Goal: Transaction & Acquisition: Purchase product/service

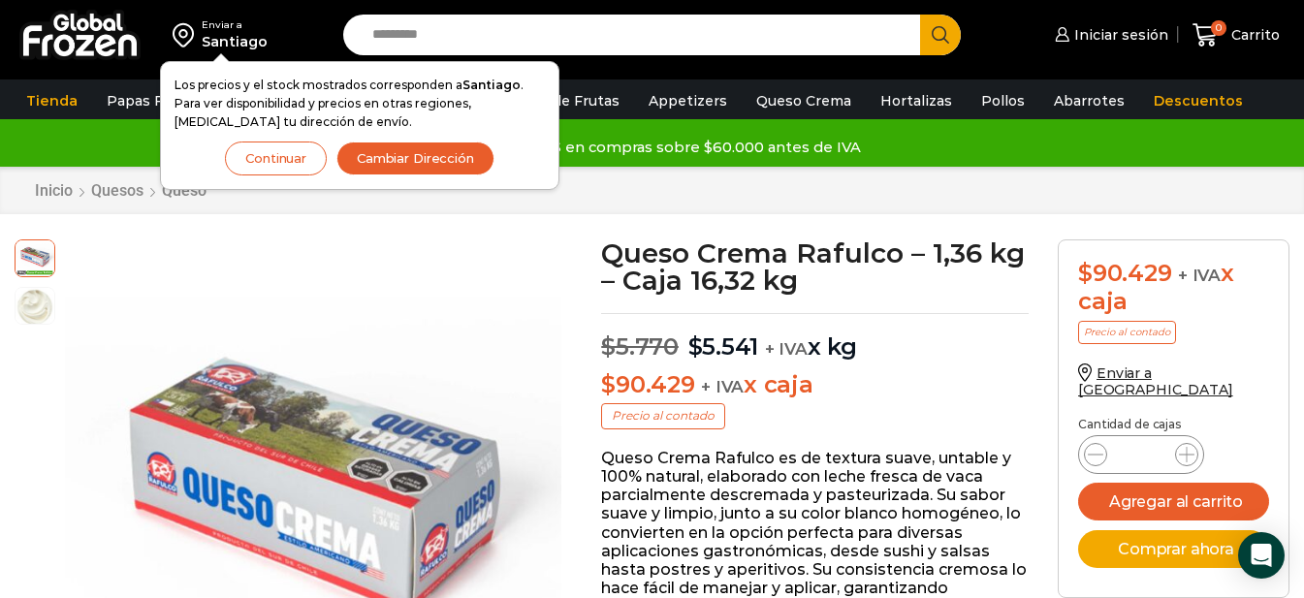
click at [393, 163] on button "Cambiar Dirección" at bounding box center [415, 159] width 158 height 34
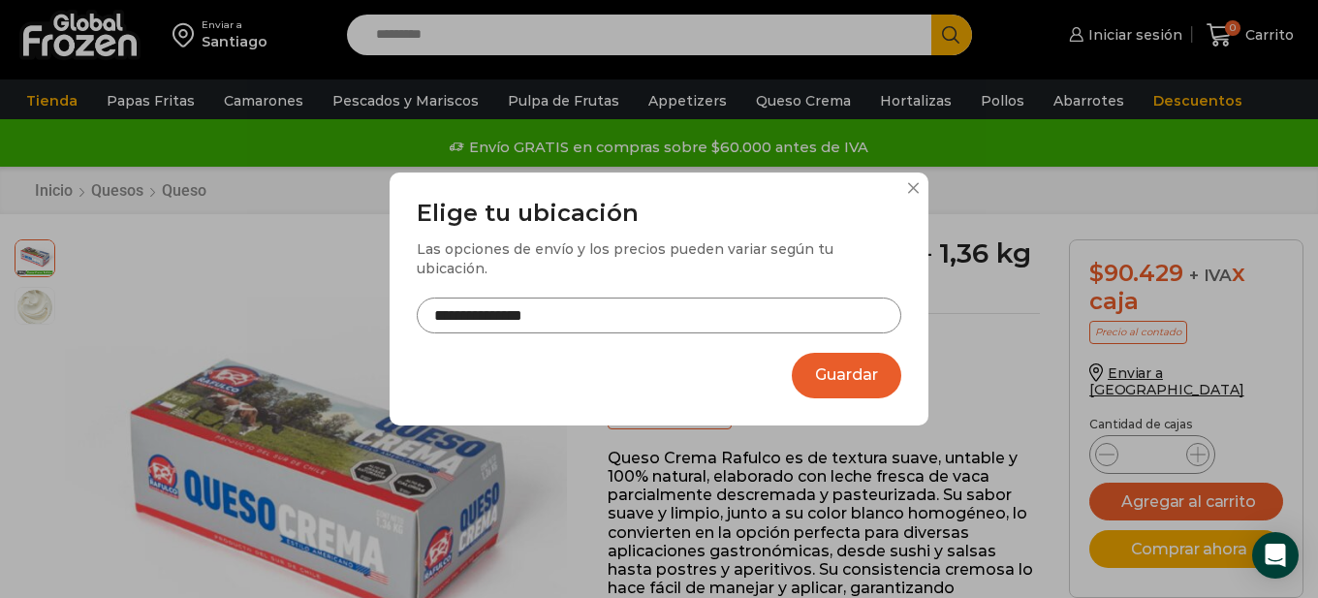
click at [632, 305] on input "**********" at bounding box center [659, 316] width 485 height 36
click at [832, 364] on button "Guardar" at bounding box center [847, 376] width 110 height 46
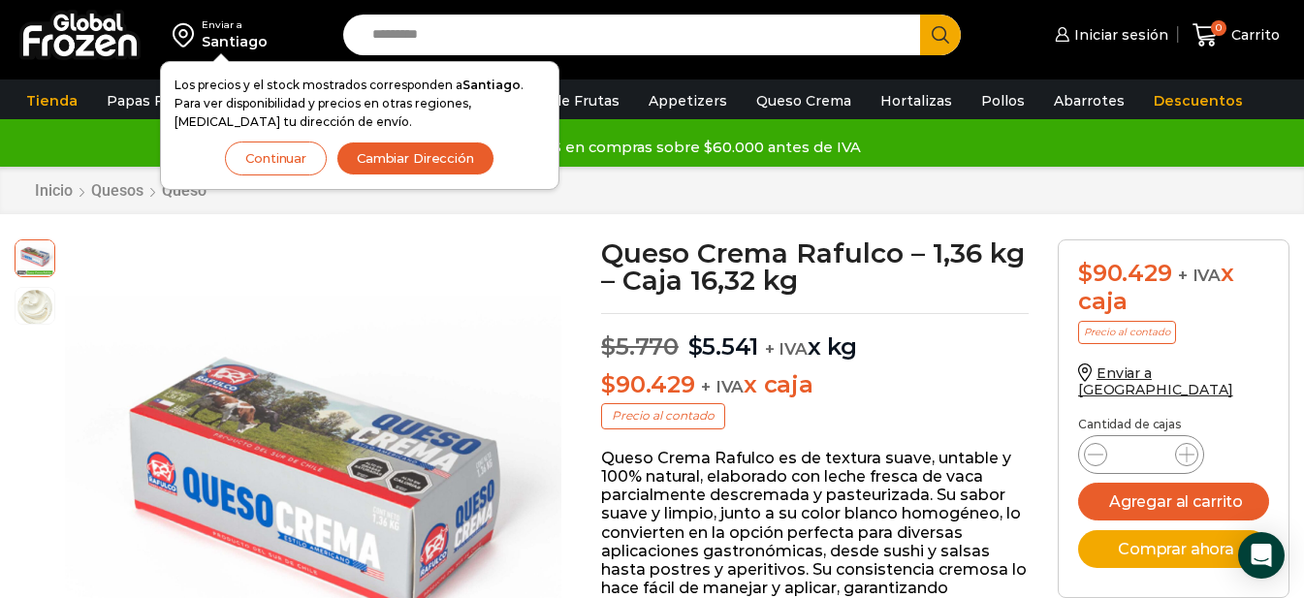
click at [405, 154] on button "Cambiar Dirección" at bounding box center [415, 159] width 158 height 34
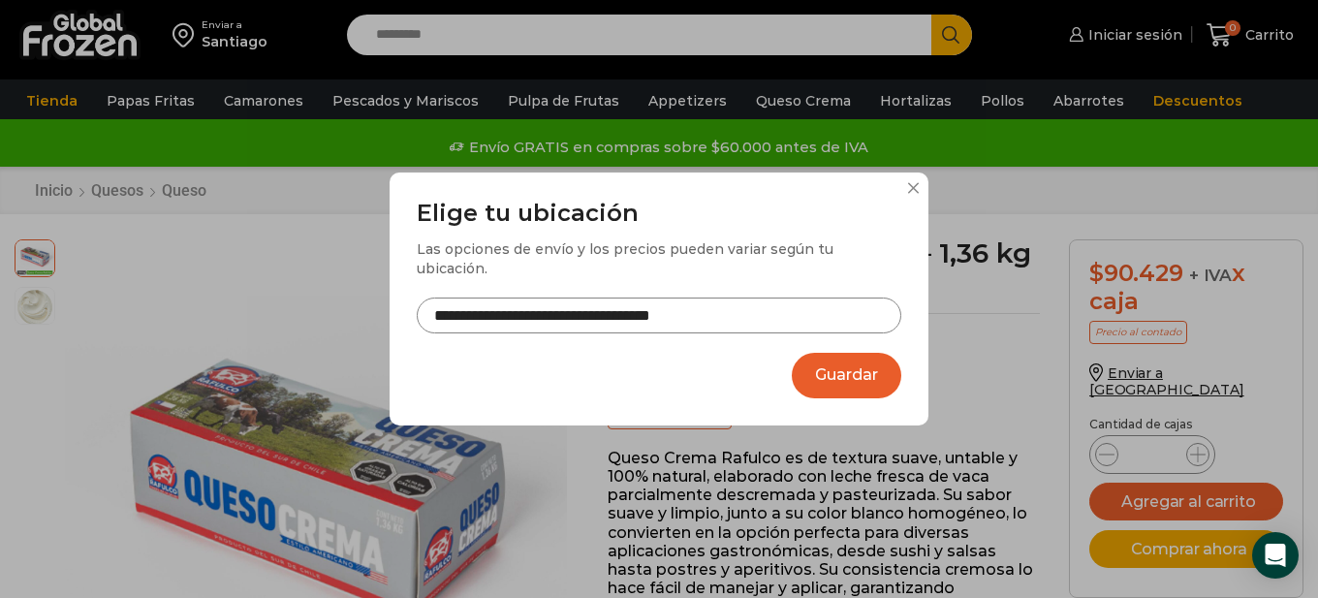
click at [748, 302] on input "**********" at bounding box center [659, 316] width 485 height 36
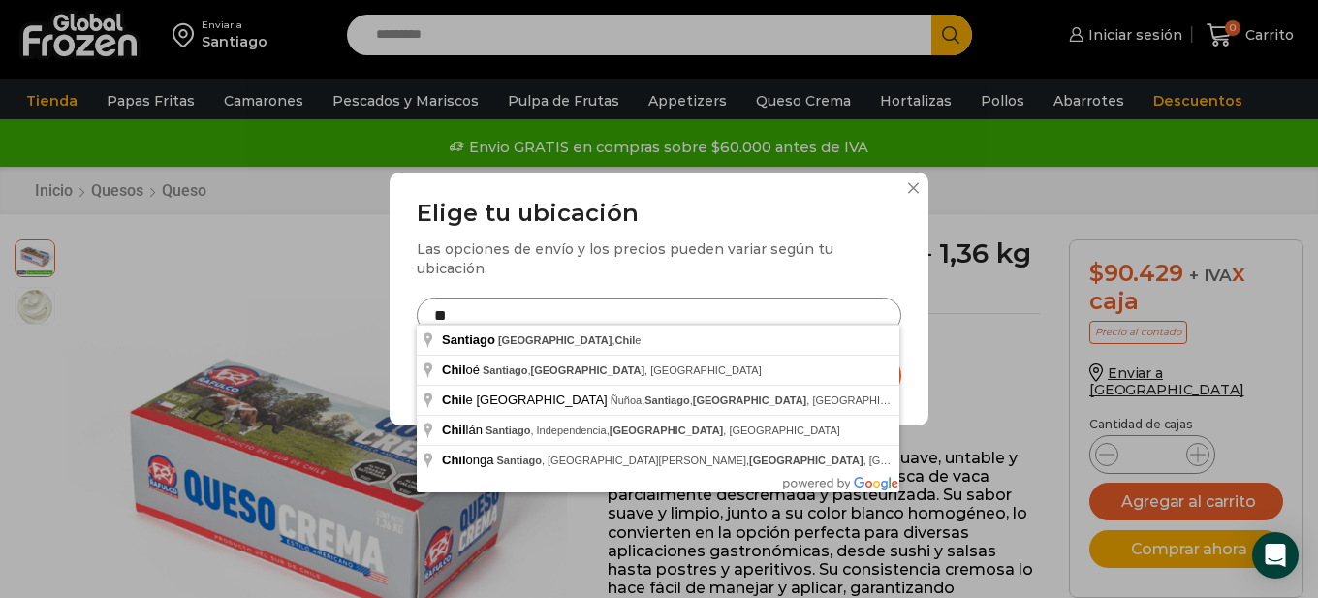
type input "*"
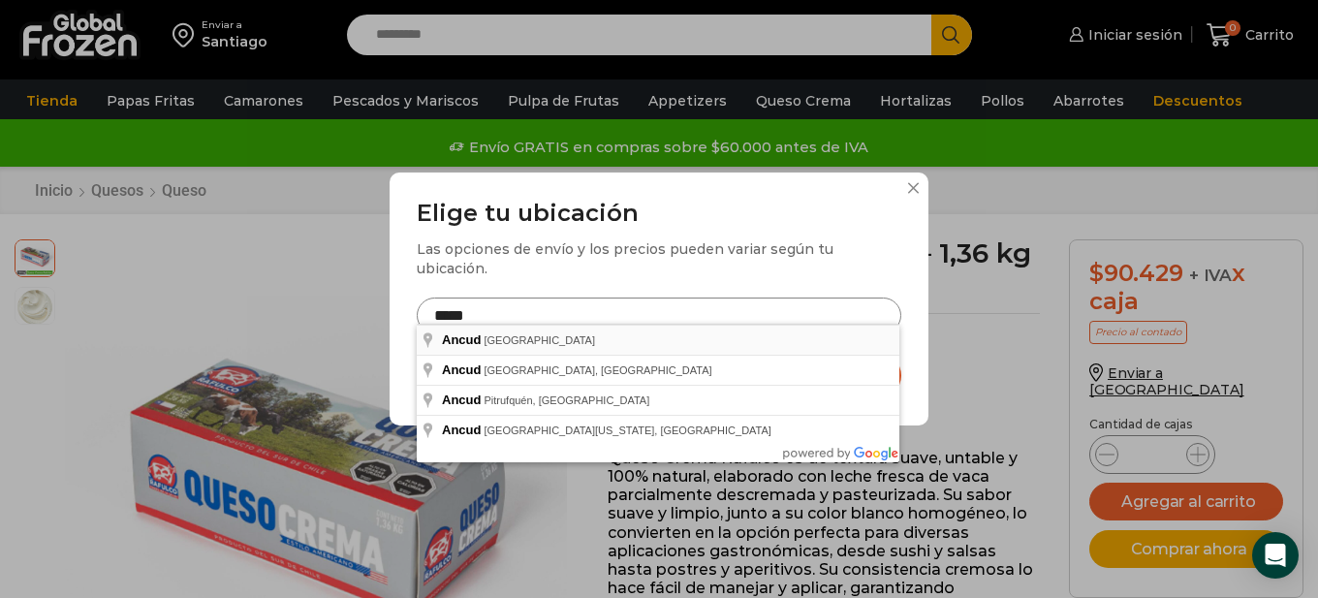
type input "**********"
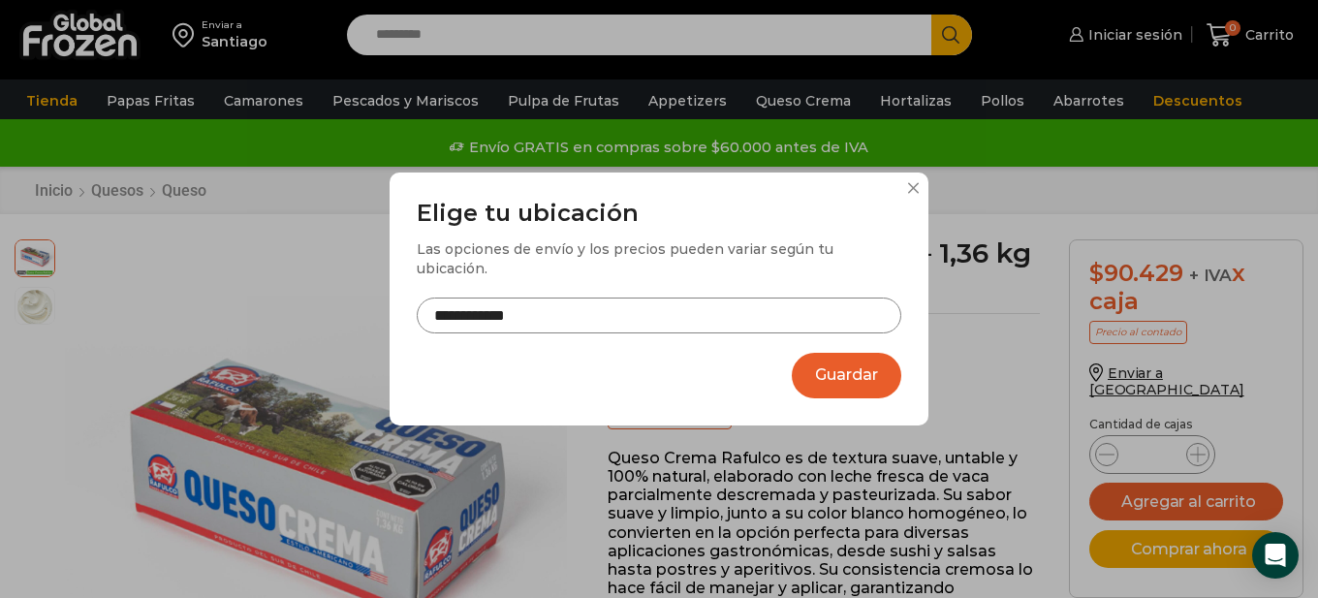
click at [862, 377] on button "Guardar" at bounding box center [847, 376] width 110 height 46
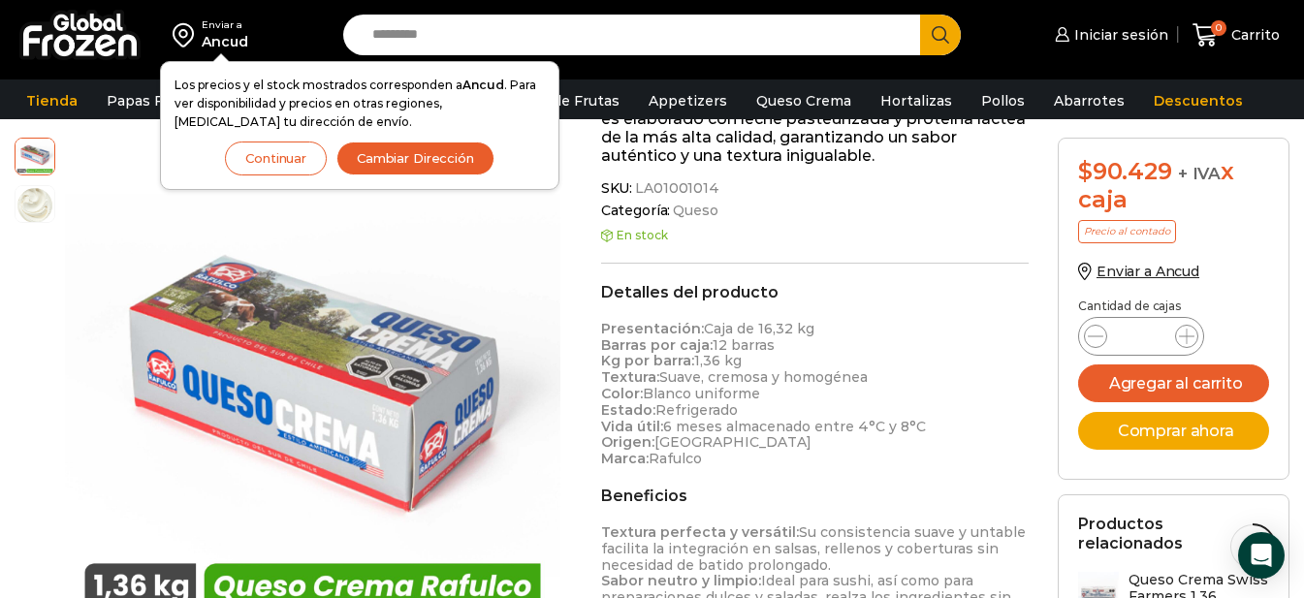
scroll to position [679, 0]
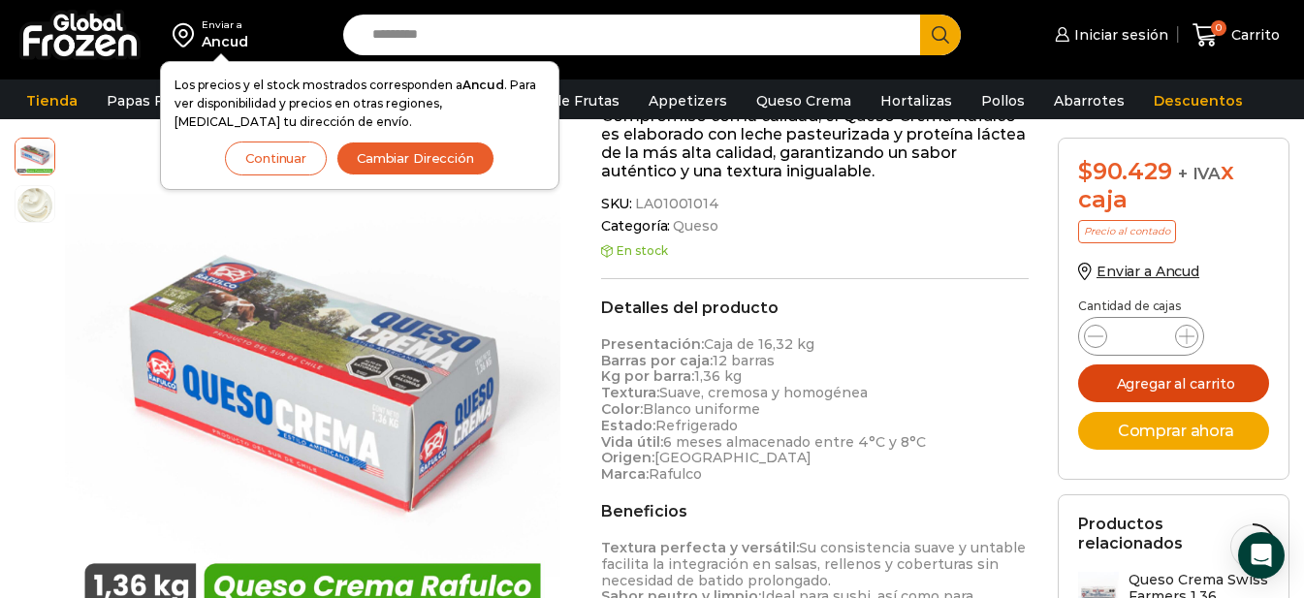
click at [1166, 380] on button "Agregar al carrito" at bounding box center [1173, 383] width 191 height 38
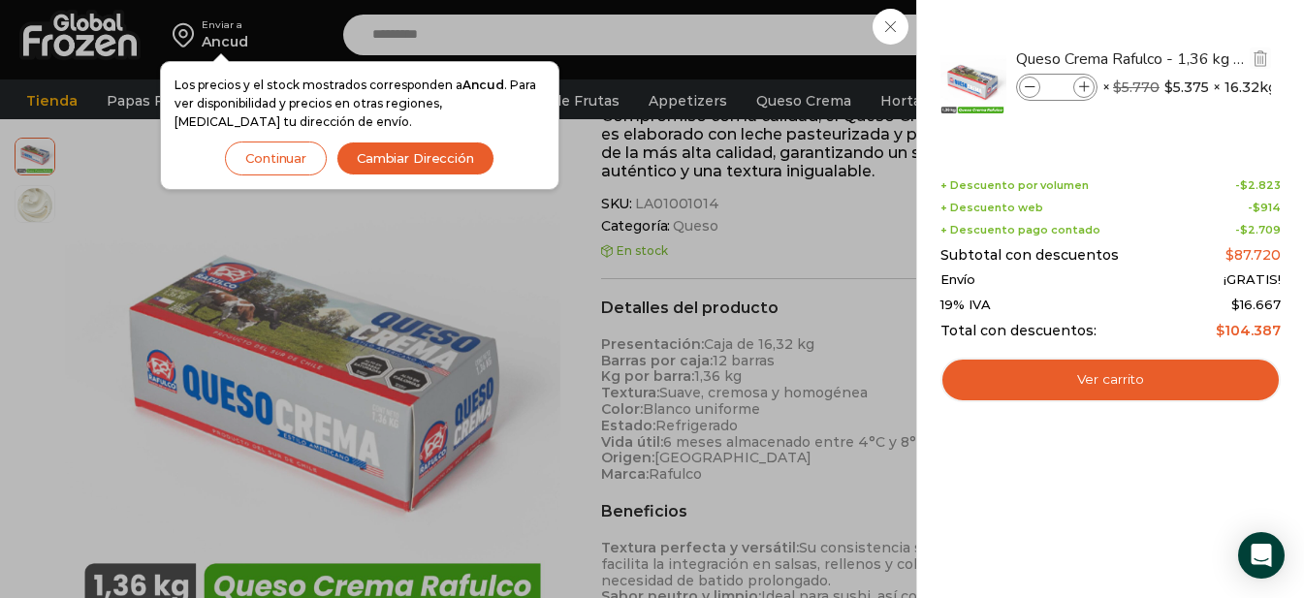
click at [1089, 85] on icon at bounding box center [1084, 87] width 11 height 11
type input "*"
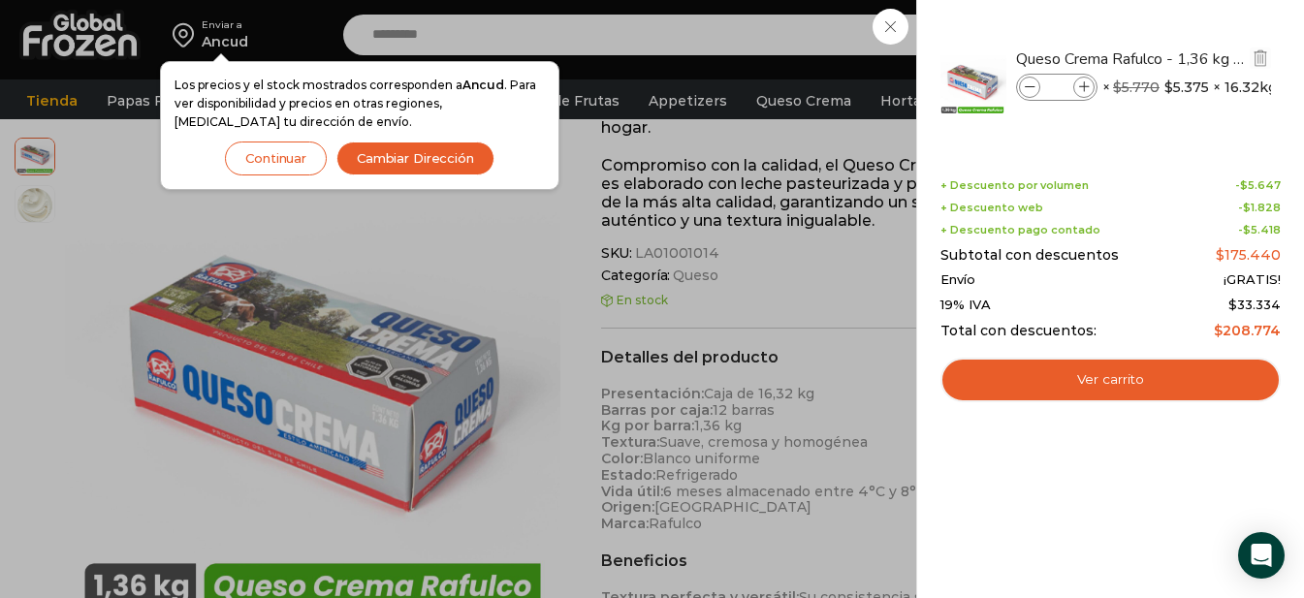
scroll to position [583, 0]
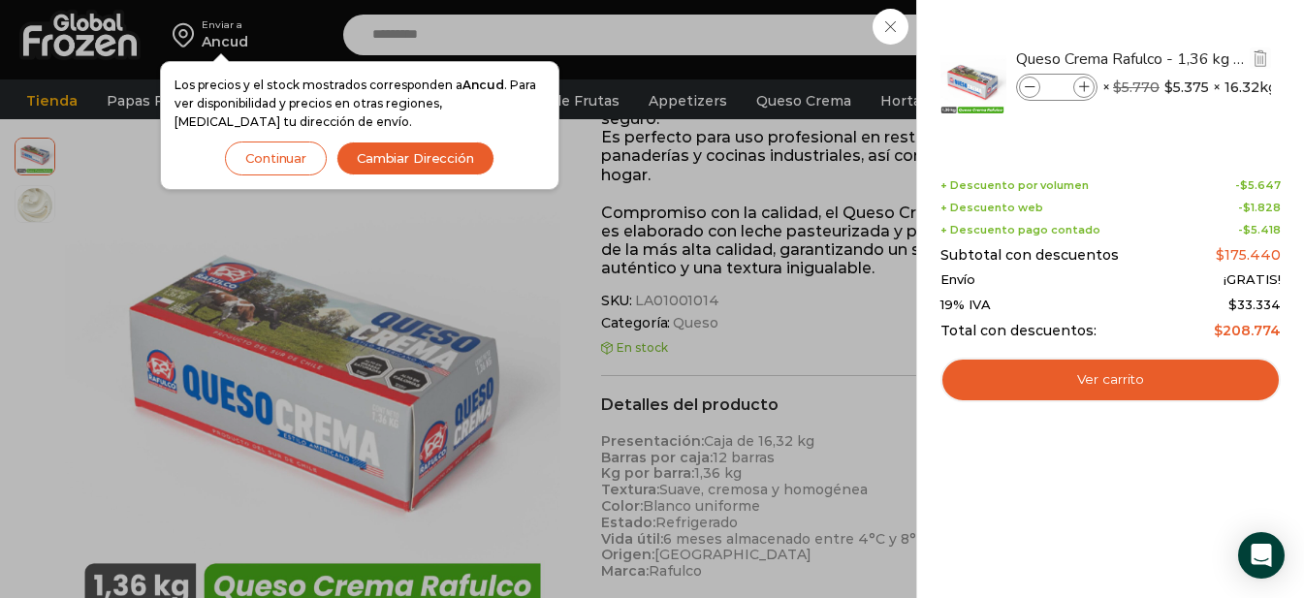
click at [1080, 86] on icon at bounding box center [1084, 87] width 11 height 11
type input "*"
click at [1087, 88] on icon at bounding box center [1084, 87] width 11 height 11
type input "*"
click at [1187, 58] on div "4 Carrito 4 4 Shopping Cart" at bounding box center [1235, 36] width 97 height 46
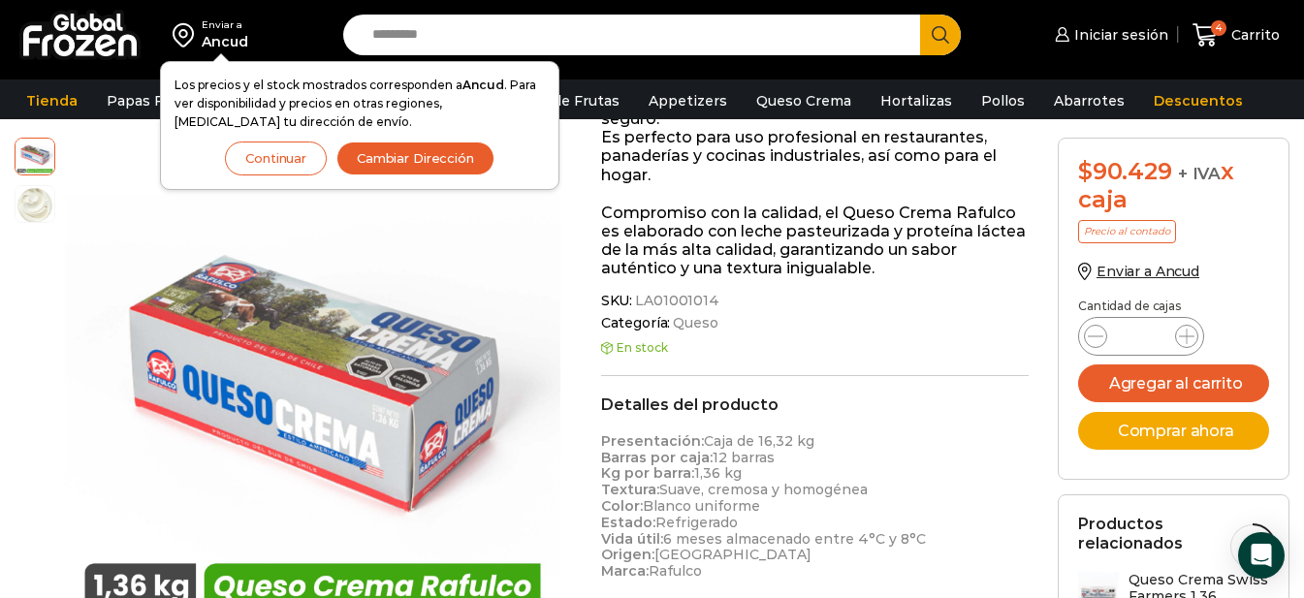
click at [413, 42] on input "Search input" at bounding box center [637, 35] width 549 height 41
type input "*******"
click at [920, 15] on button "Search" at bounding box center [940, 35] width 41 height 41
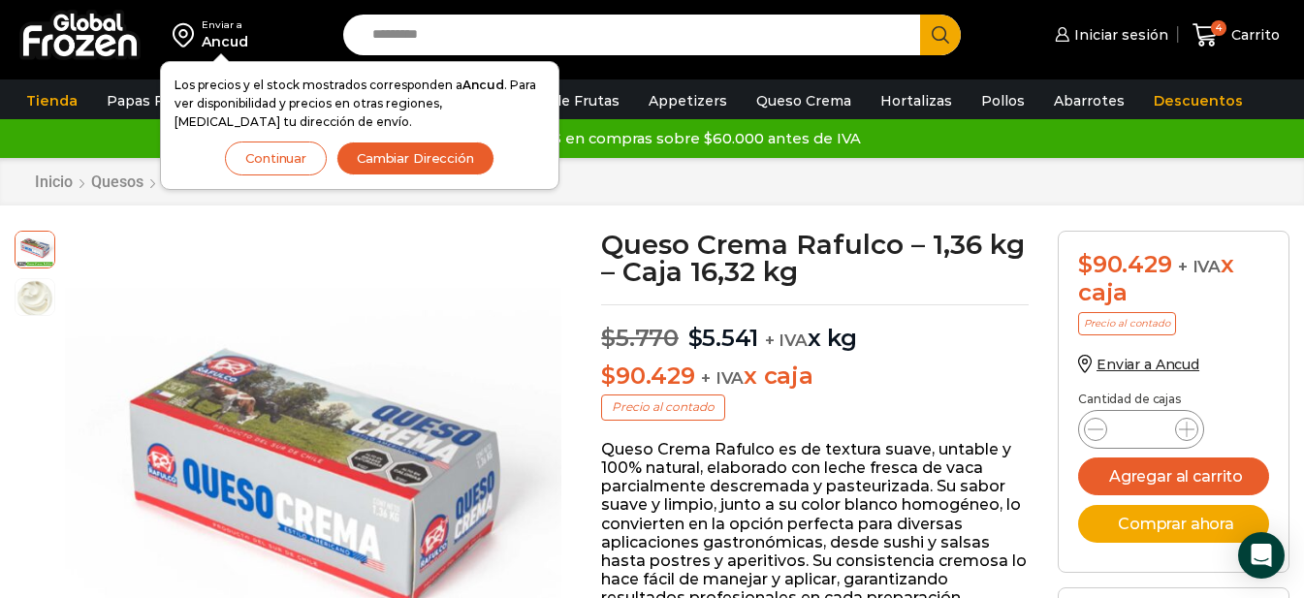
click at [512, 37] on input "Search input" at bounding box center [637, 35] width 549 height 41
type input "**********"
click at [920, 15] on button "Search" at bounding box center [940, 35] width 41 height 41
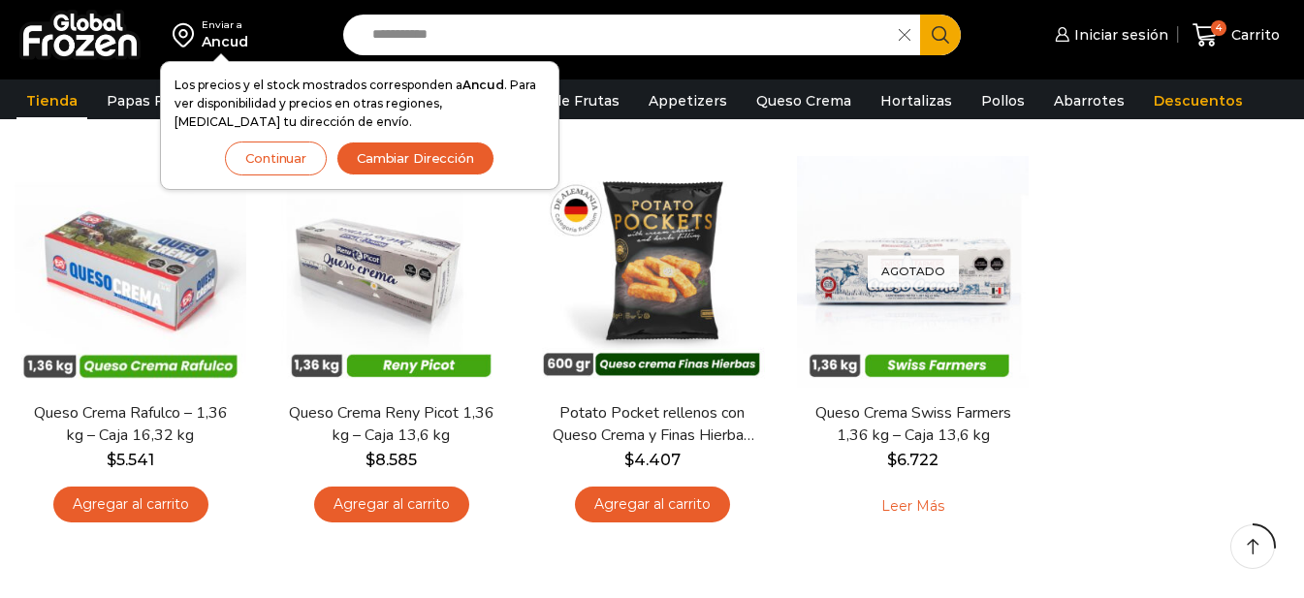
scroll to position [194, 0]
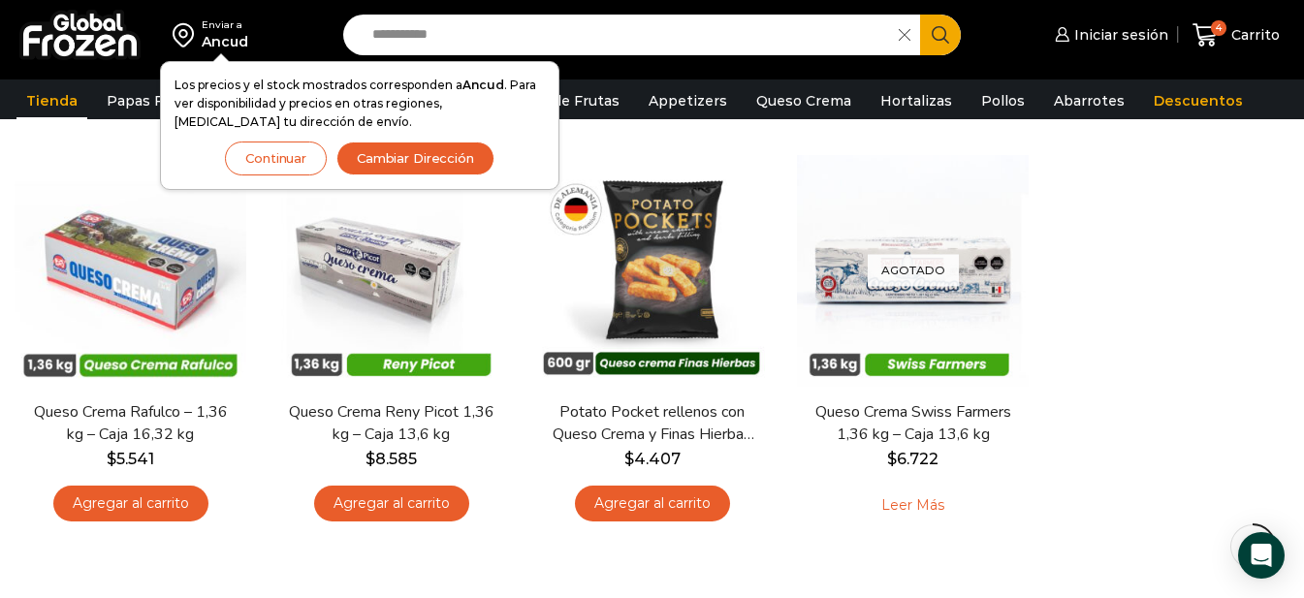
click at [265, 158] on button "Continuar" at bounding box center [276, 159] width 102 height 34
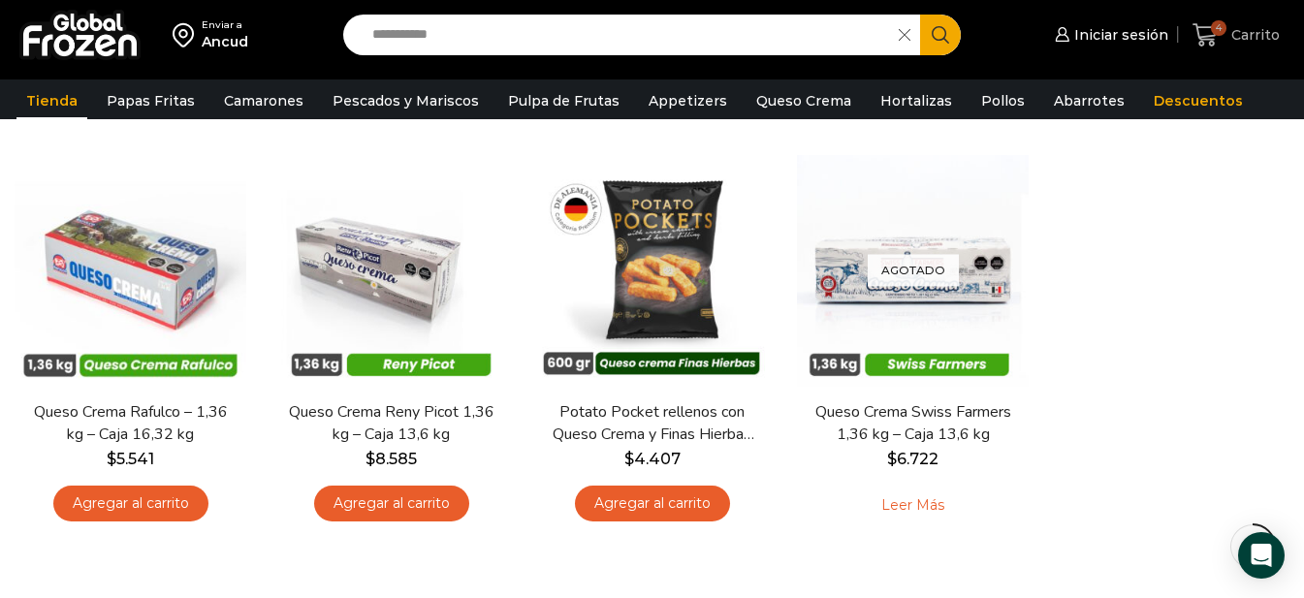
click at [1228, 25] on span "Carrito" at bounding box center [1252, 34] width 53 height 19
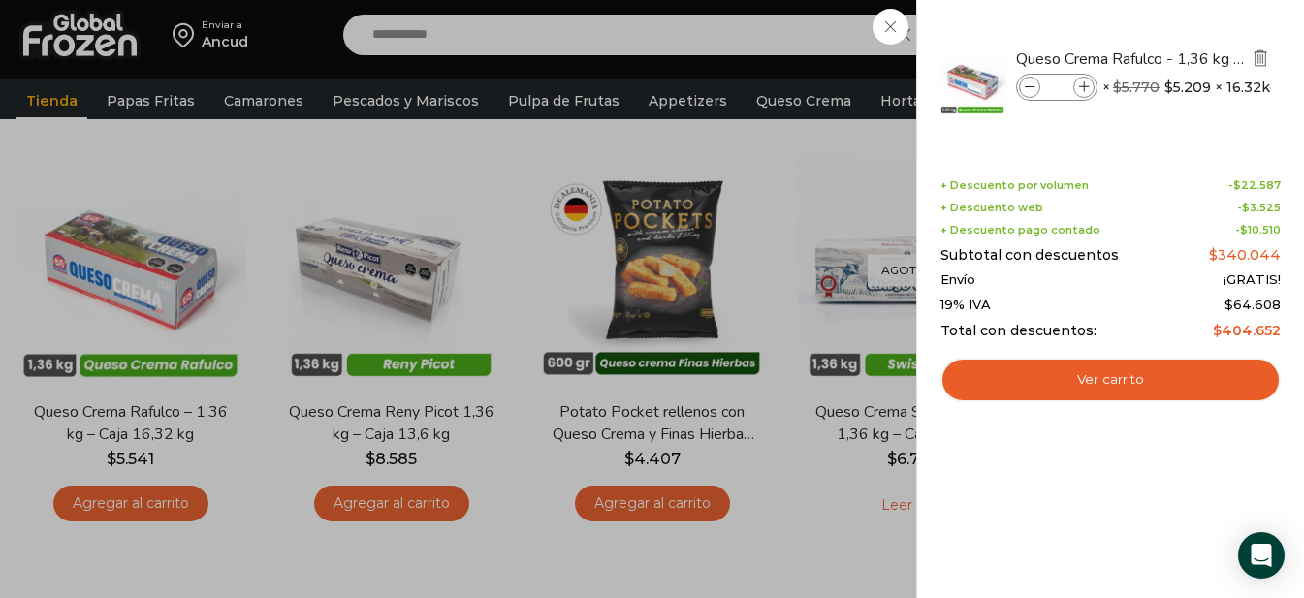
click at [1261, 60] on img "Eliminar Queso Crema Rafulco - 1,36 kg - Caja 16,32 kg del carrito" at bounding box center [1259, 57] width 17 height 17
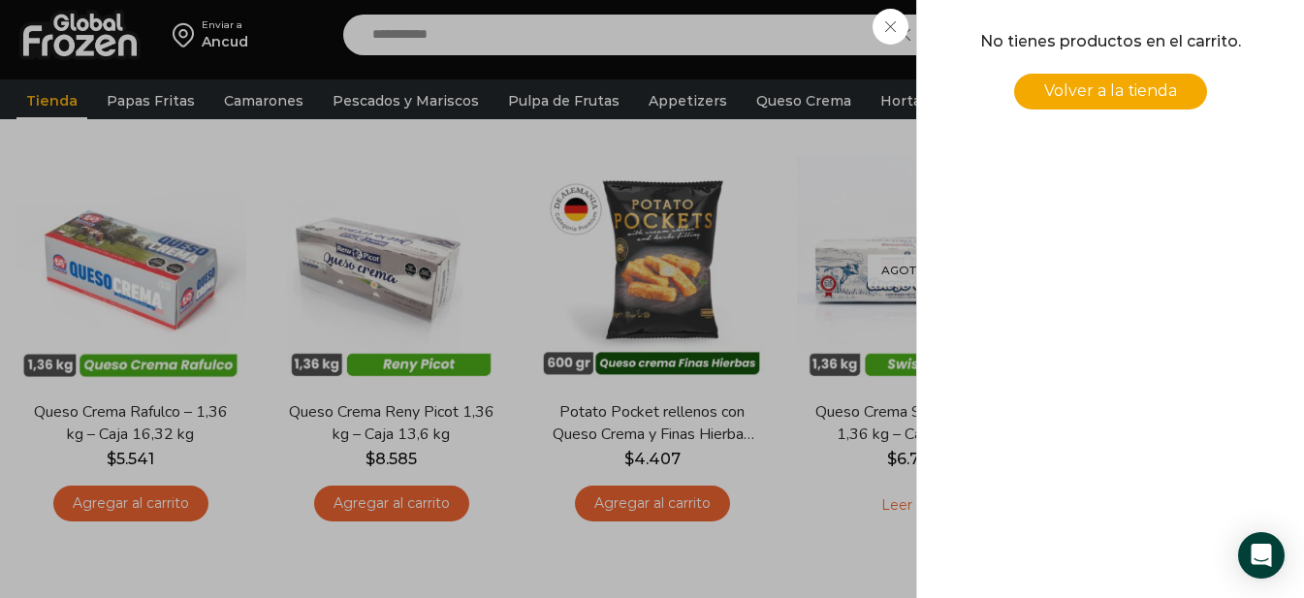
click at [1187, 58] on div "0 Carrito 0 0 Shopping Cart No tienes productos en el carrito. Volver a la tien…" at bounding box center [1235, 36] width 97 height 46
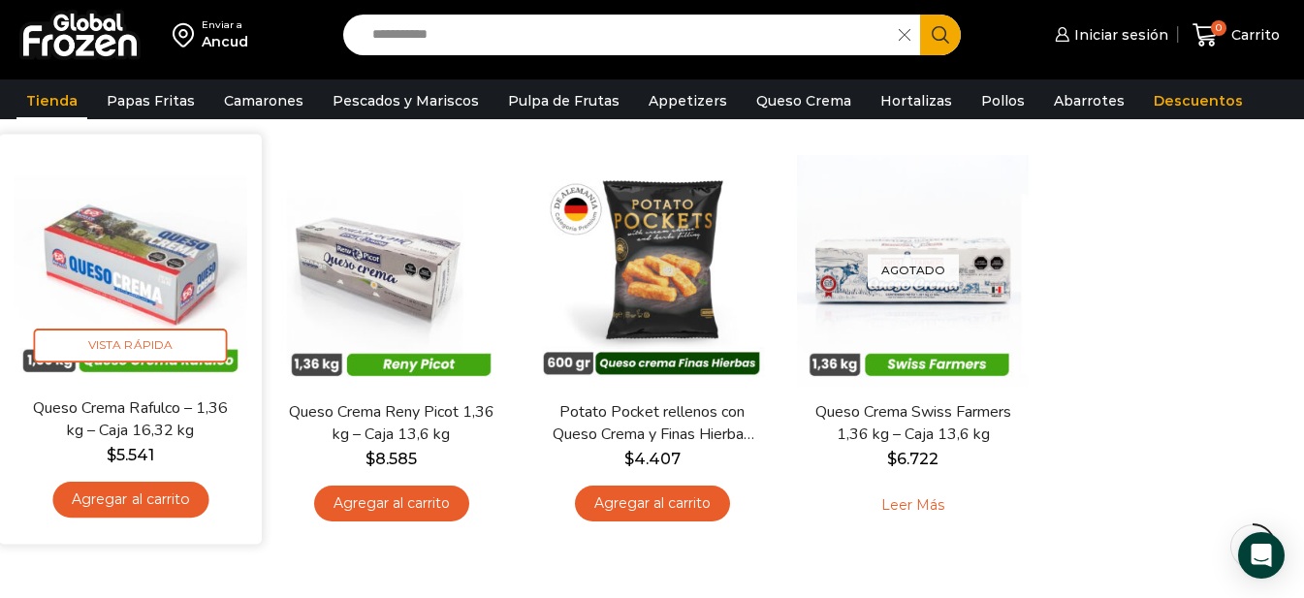
click at [162, 491] on link "Agregar al carrito" at bounding box center [130, 500] width 156 height 36
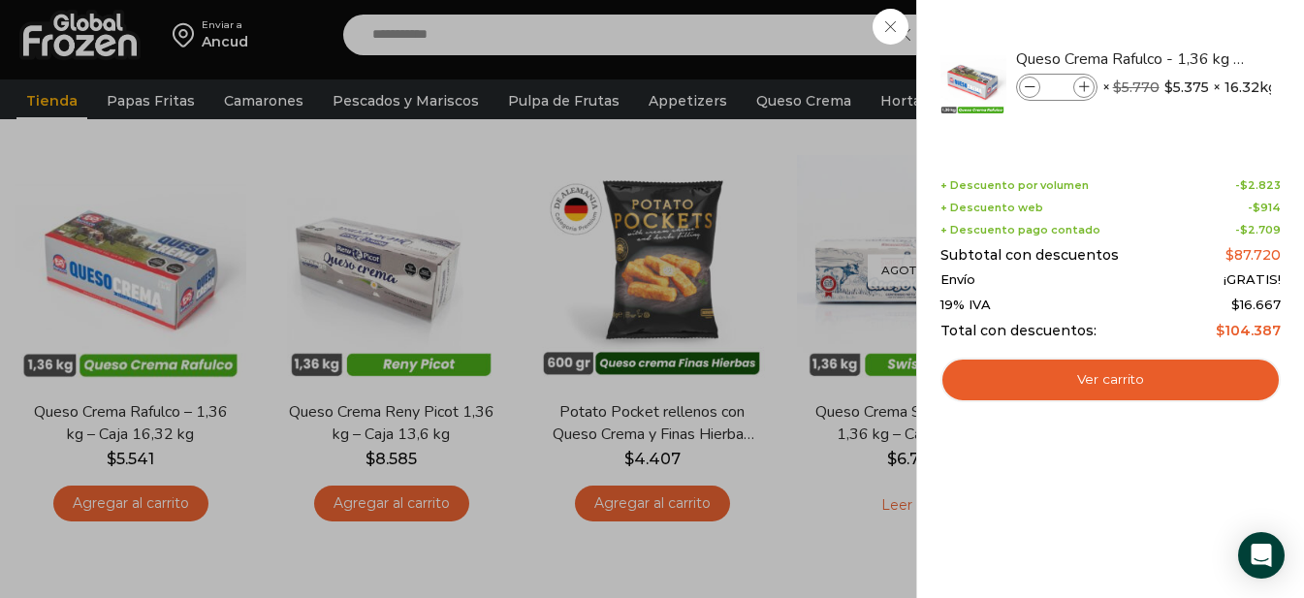
click at [1187, 58] on div "1 Carrito 1 1 Shopping Cart *" at bounding box center [1235, 36] width 97 height 46
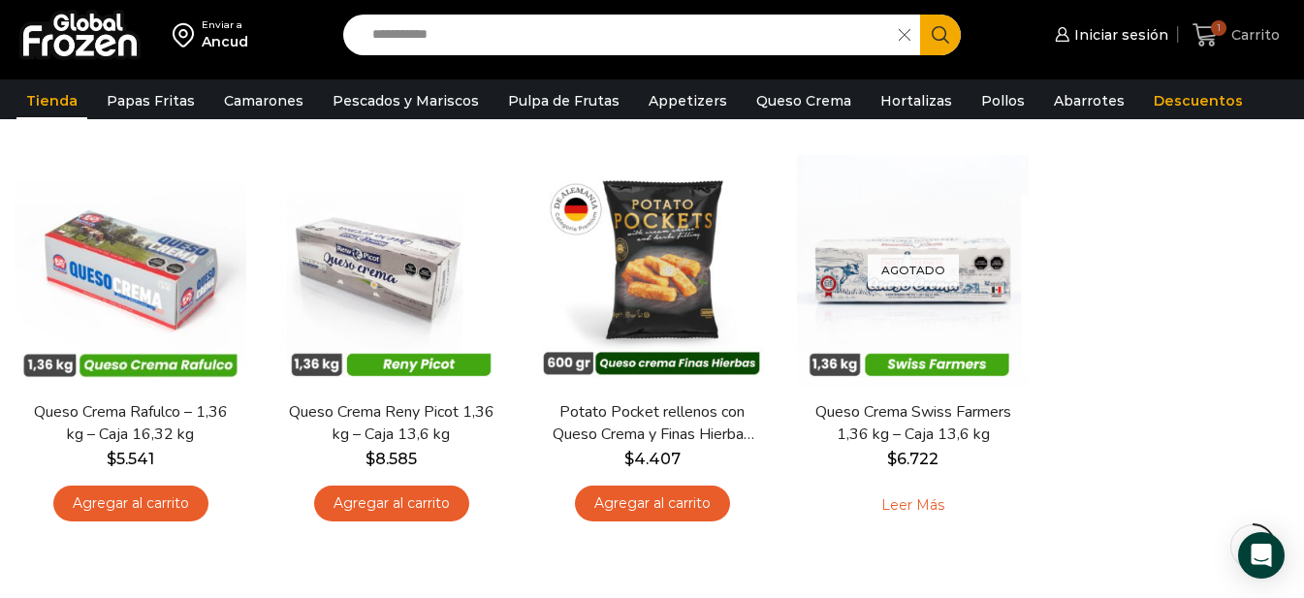
click at [1211, 32] on icon at bounding box center [1205, 35] width 26 height 26
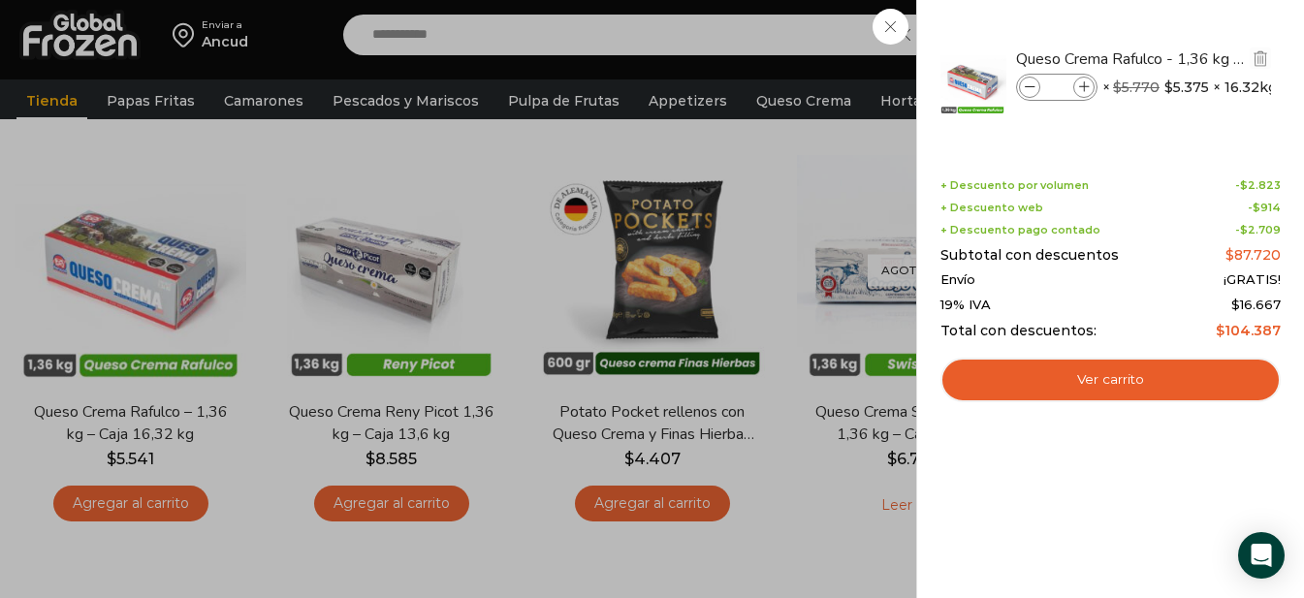
click at [1089, 80] on span at bounding box center [1083, 87] width 21 height 21
type input "*"
click at [1089, 80] on span at bounding box center [1083, 87] width 21 height 21
type input "*"
click at [1029, 90] on icon at bounding box center [1030, 87] width 11 height 11
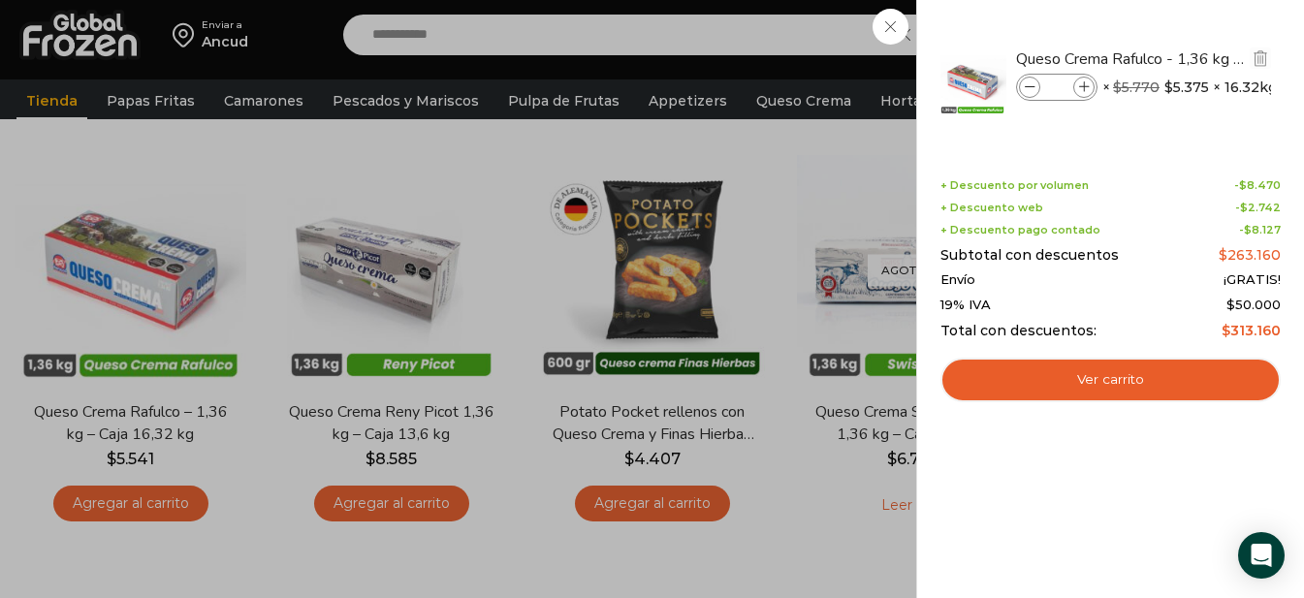
click at [1029, 90] on icon at bounding box center [1030, 87] width 11 height 11
type input "*"
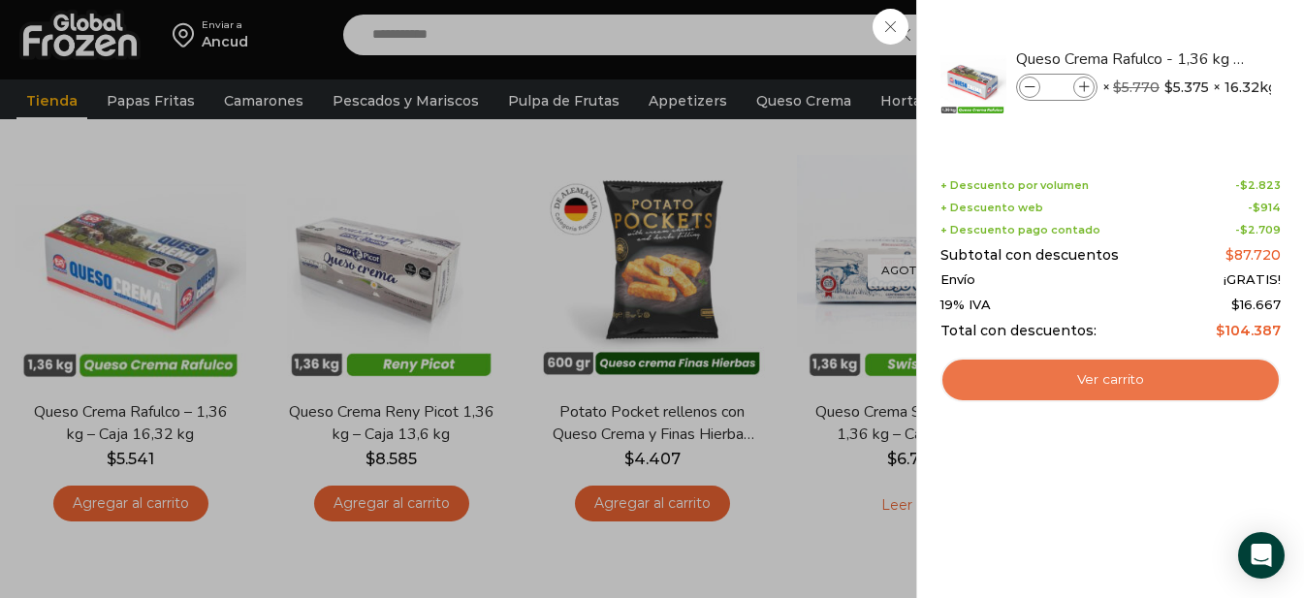
click at [1115, 378] on link "Ver carrito" at bounding box center [1110, 380] width 340 height 45
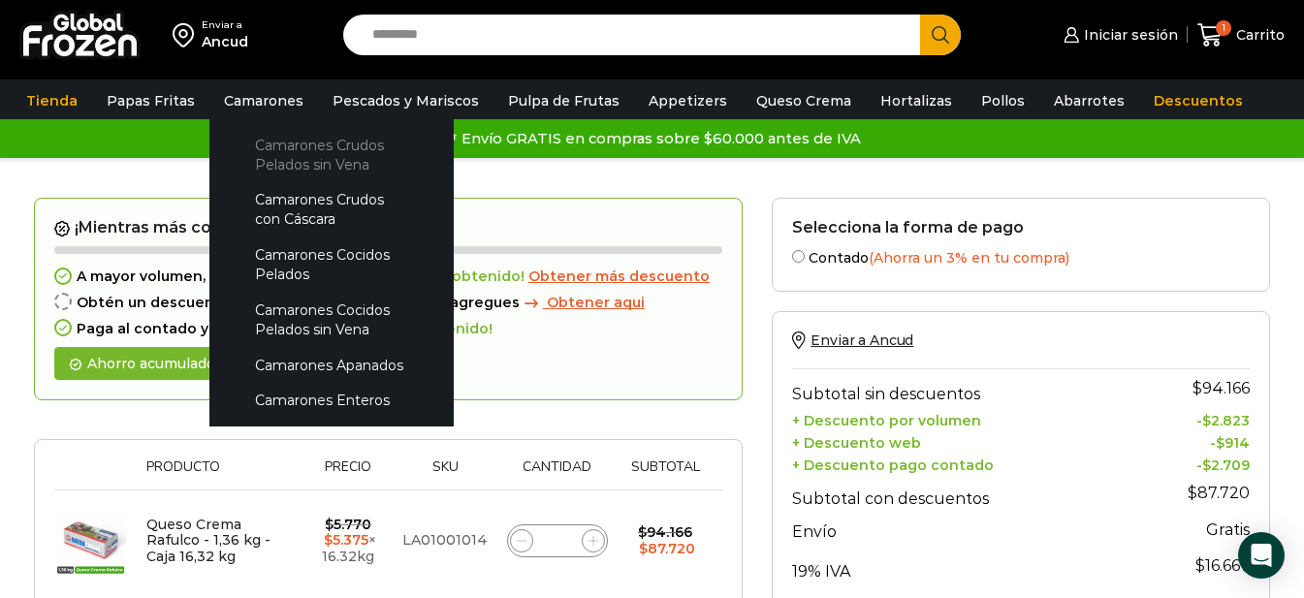
click at [303, 150] on link "Camarones Crudos Pelados sin Vena" at bounding box center [331, 154] width 205 height 55
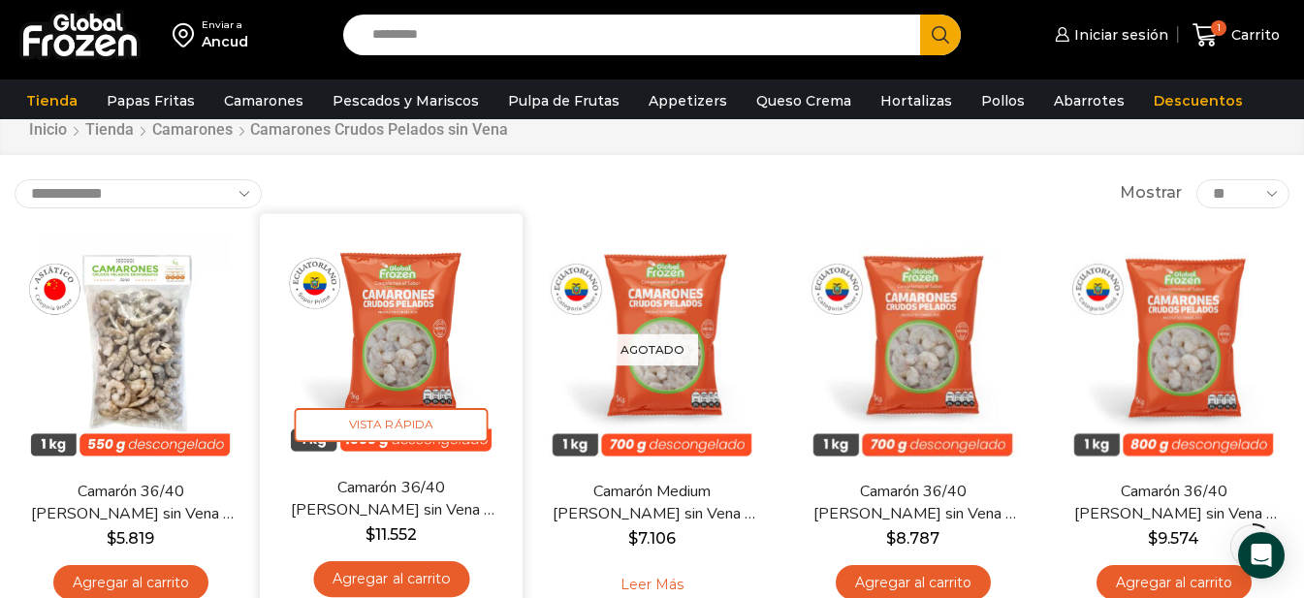
scroll to position [97, 0]
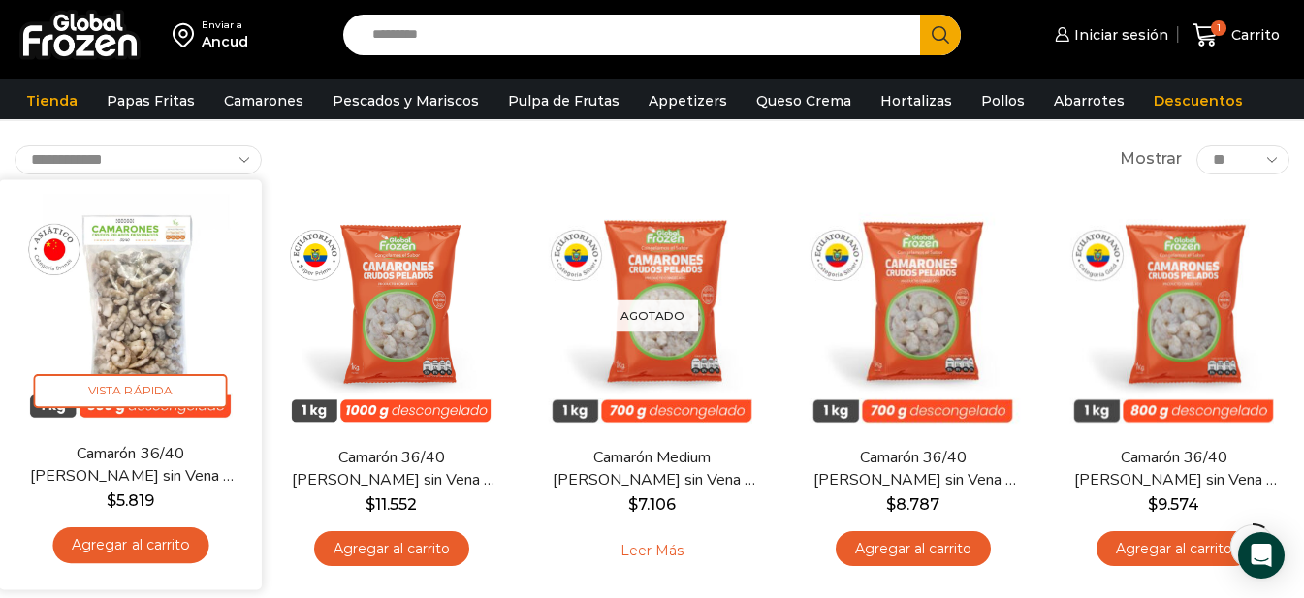
click at [129, 469] on link "Camarón 36/40 [PERSON_NAME] sin Vena – Bronze – Caja 10 kg" at bounding box center [130, 465] width 210 height 46
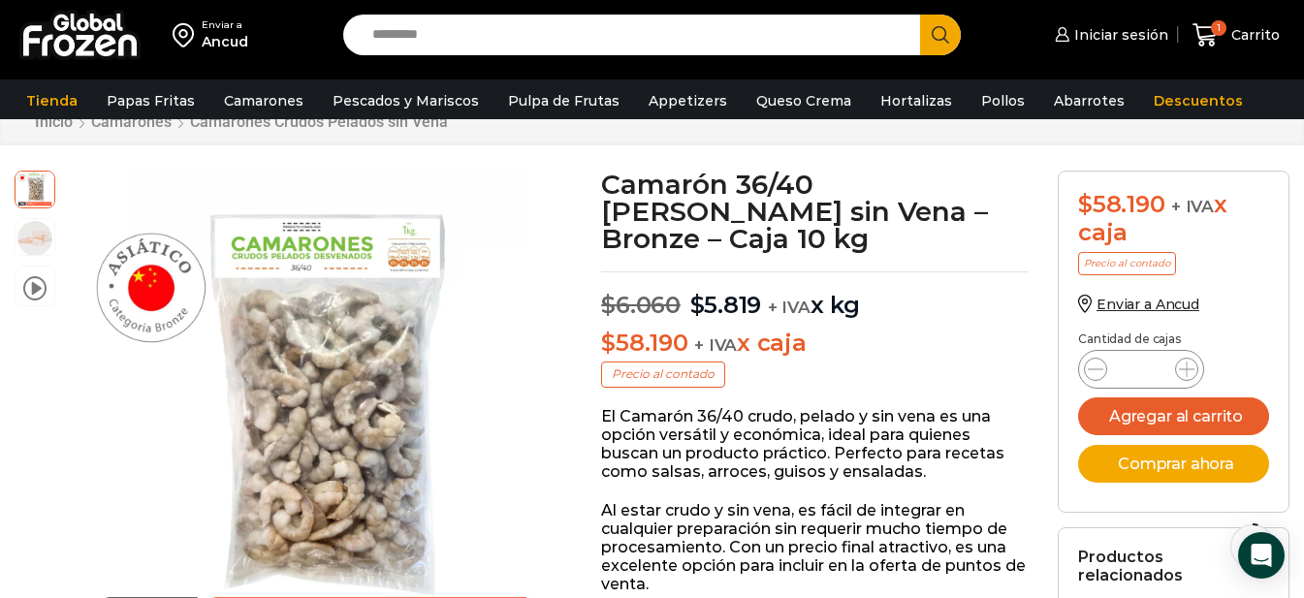
scroll to position [98, 0]
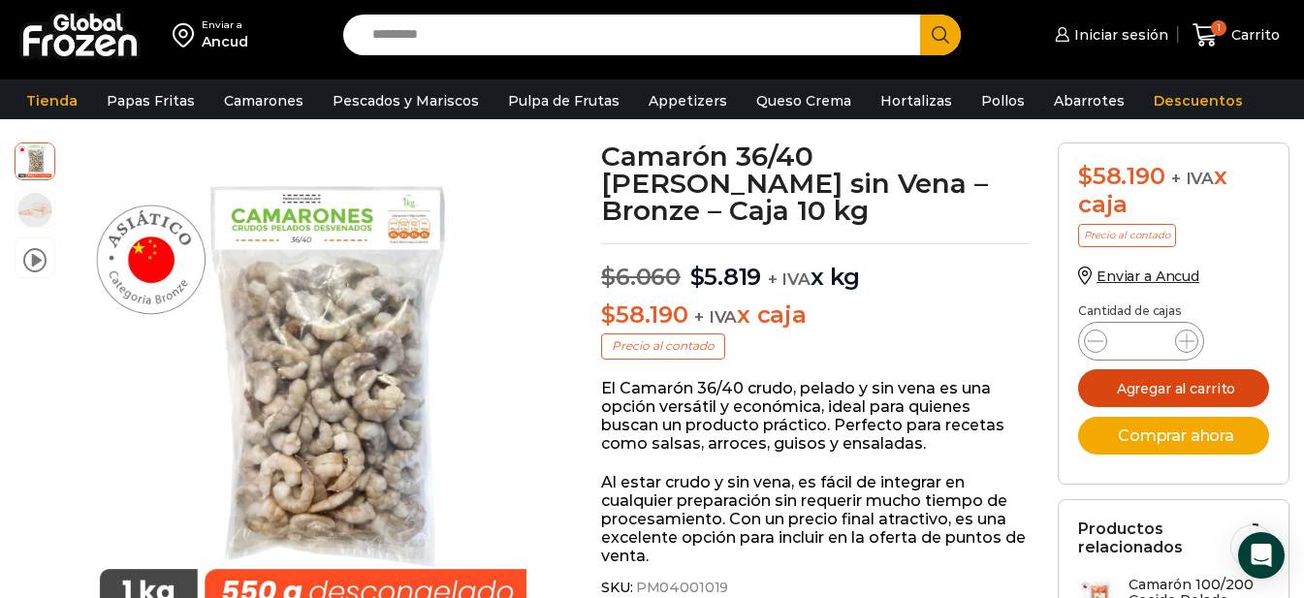
click at [1173, 391] on button "Agregar al carrito" at bounding box center [1173, 388] width 191 height 38
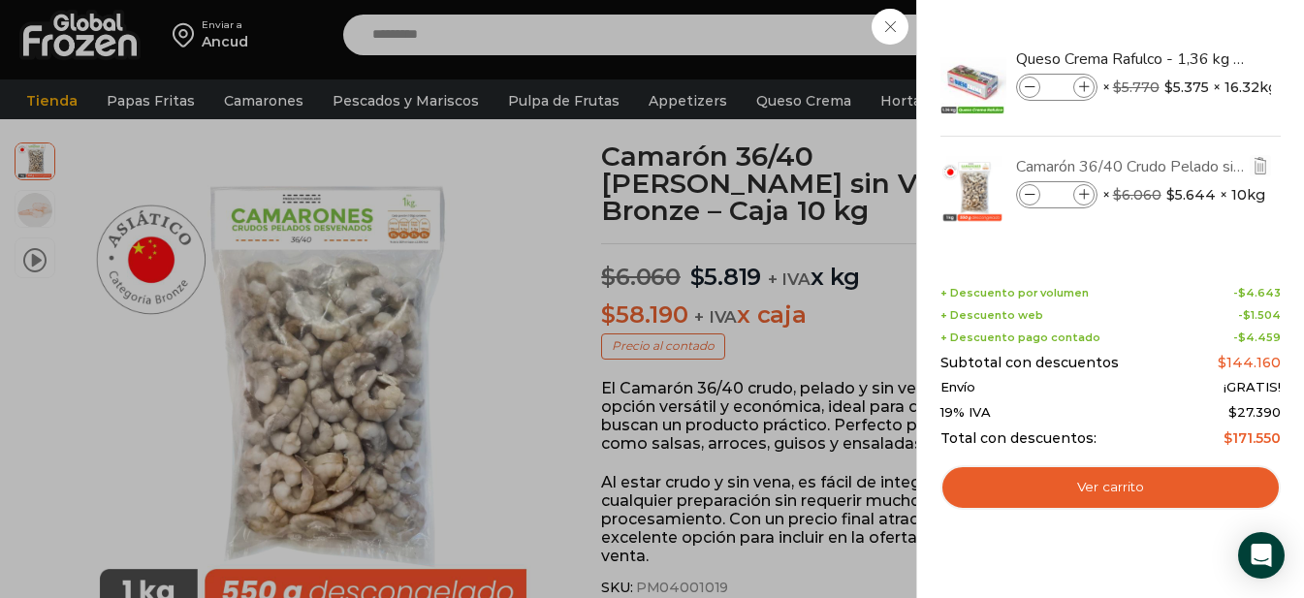
click at [1121, 163] on link "Camarón 36/40 Crudo Pelado sin Vena - Bronze - Caja 10 kg" at bounding box center [1131, 166] width 231 height 21
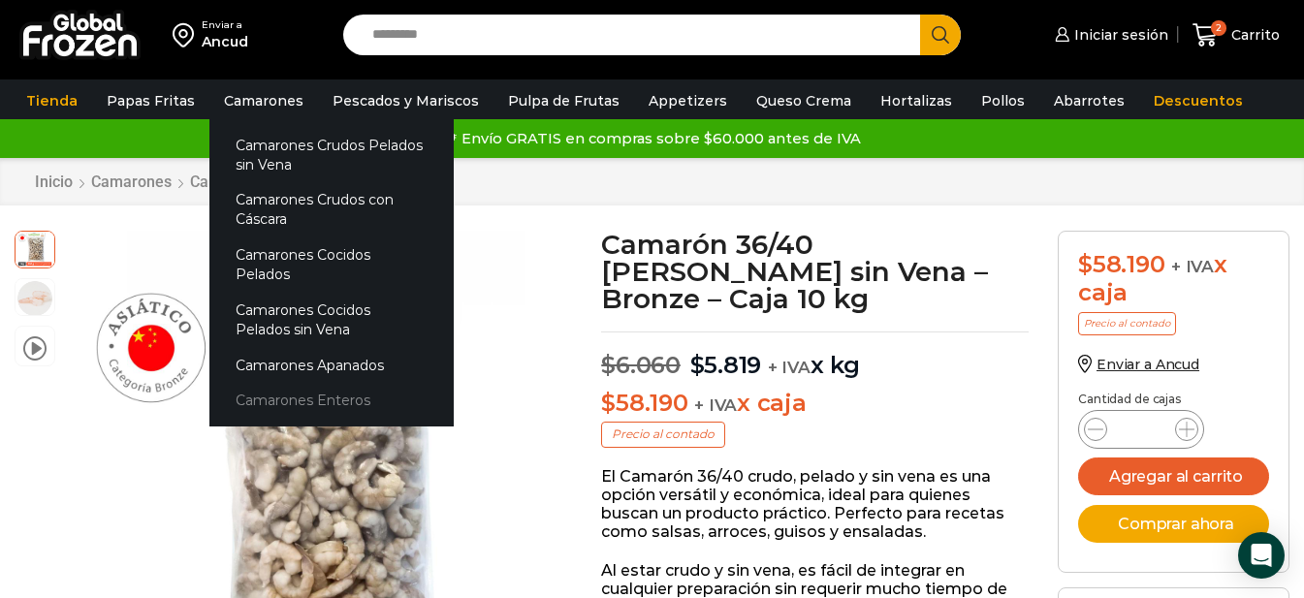
click at [262, 383] on link "Camarones Enteros" at bounding box center [331, 401] width 244 height 36
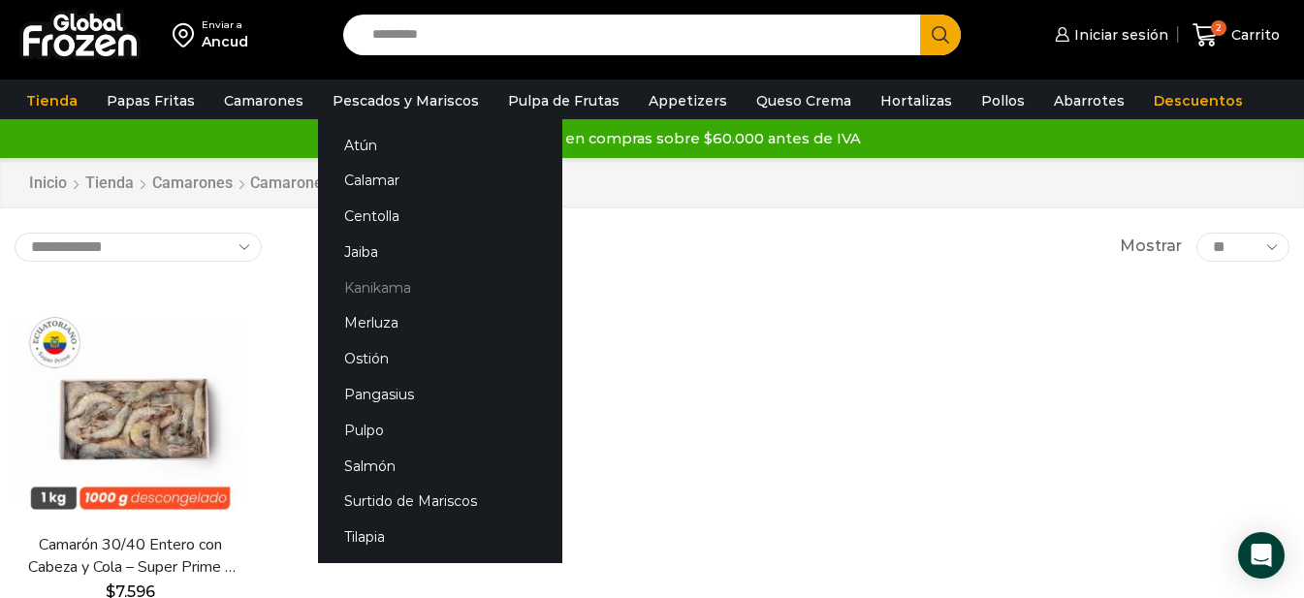
click at [350, 287] on link "Kanikama" at bounding box center [440, 287] width 244 height 36
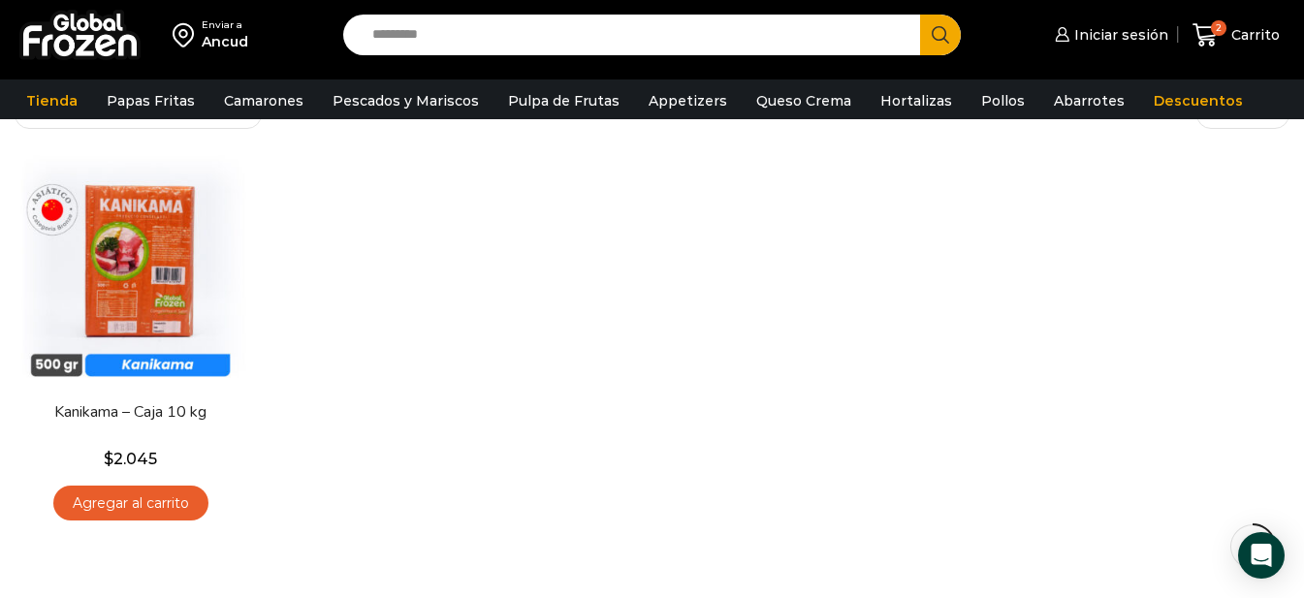
scroll to position [97, 0]
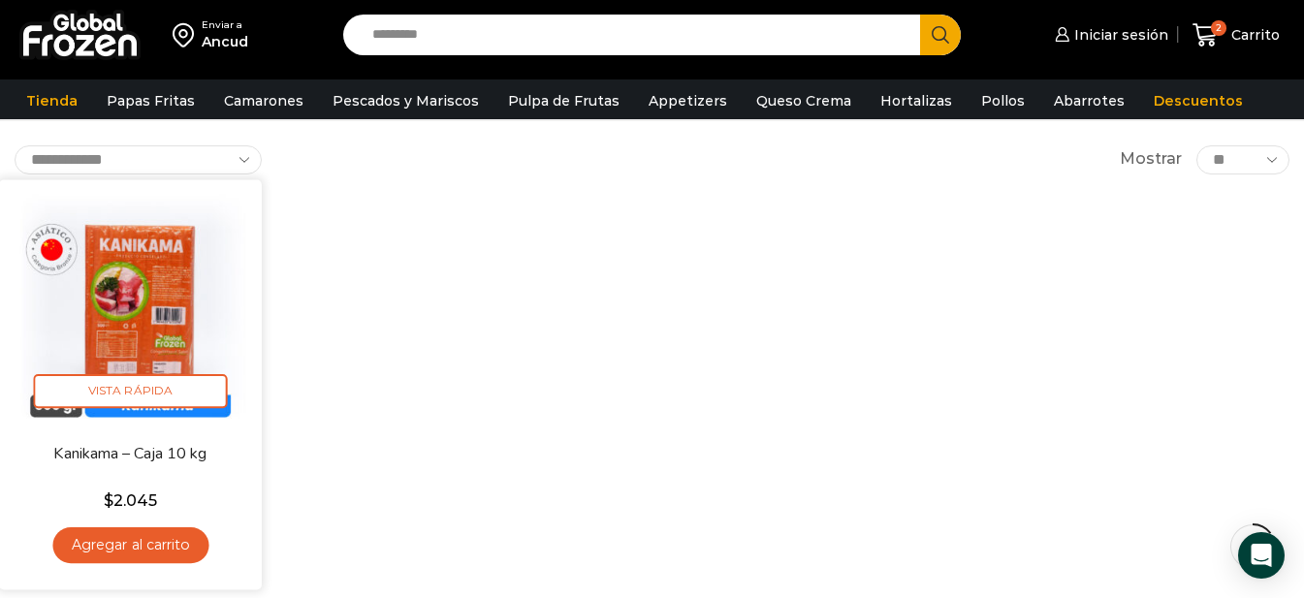
click at [161, 543] on link "Agregar al carrito" at bounding box center [130, 545] width 156 height 36
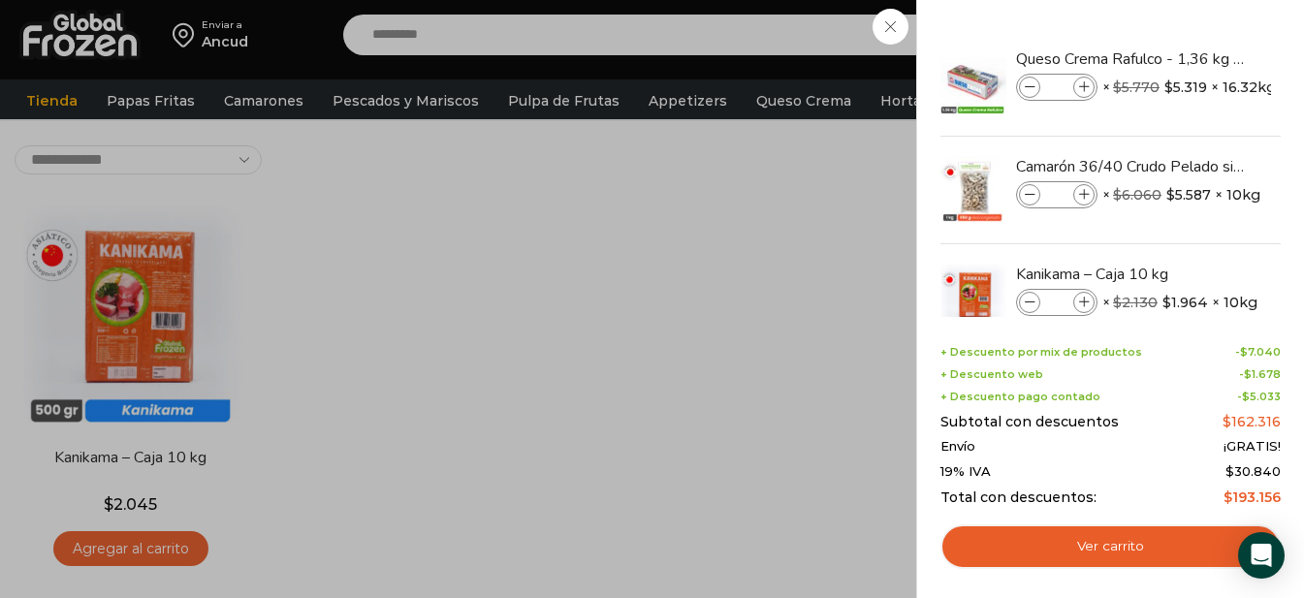
click at [1187, 58] on div "3 Carrito 3 3 Shopping Cart *" at bounding box center [1235, 36] width 97 height 46
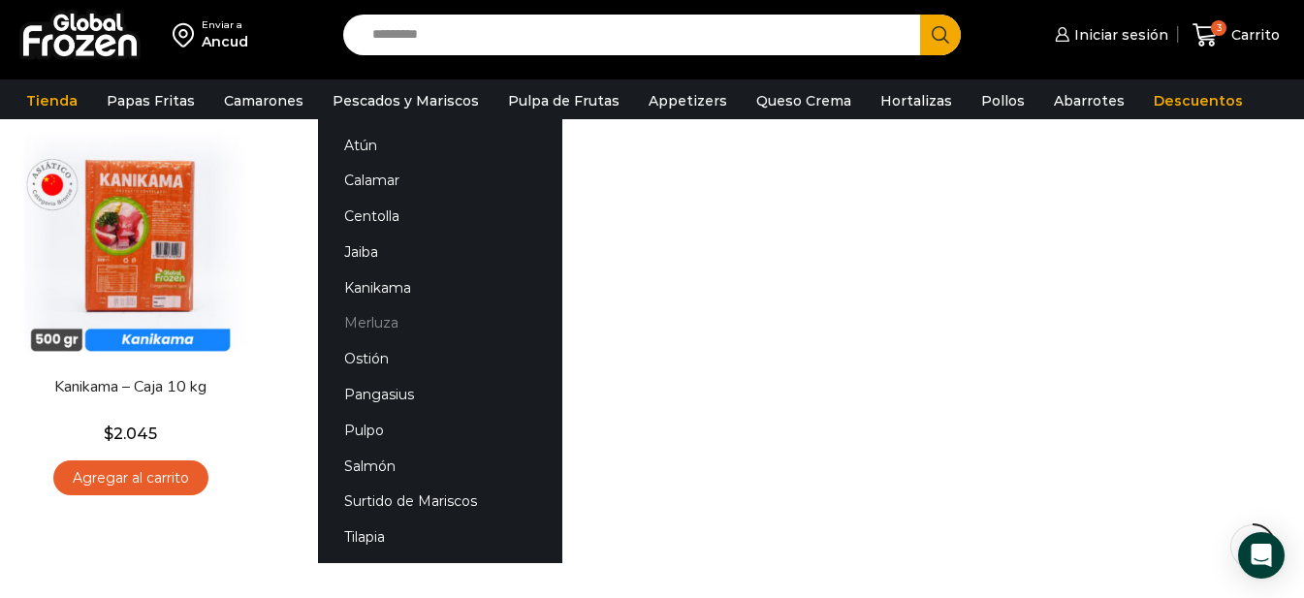
scroll to position [0, 0]
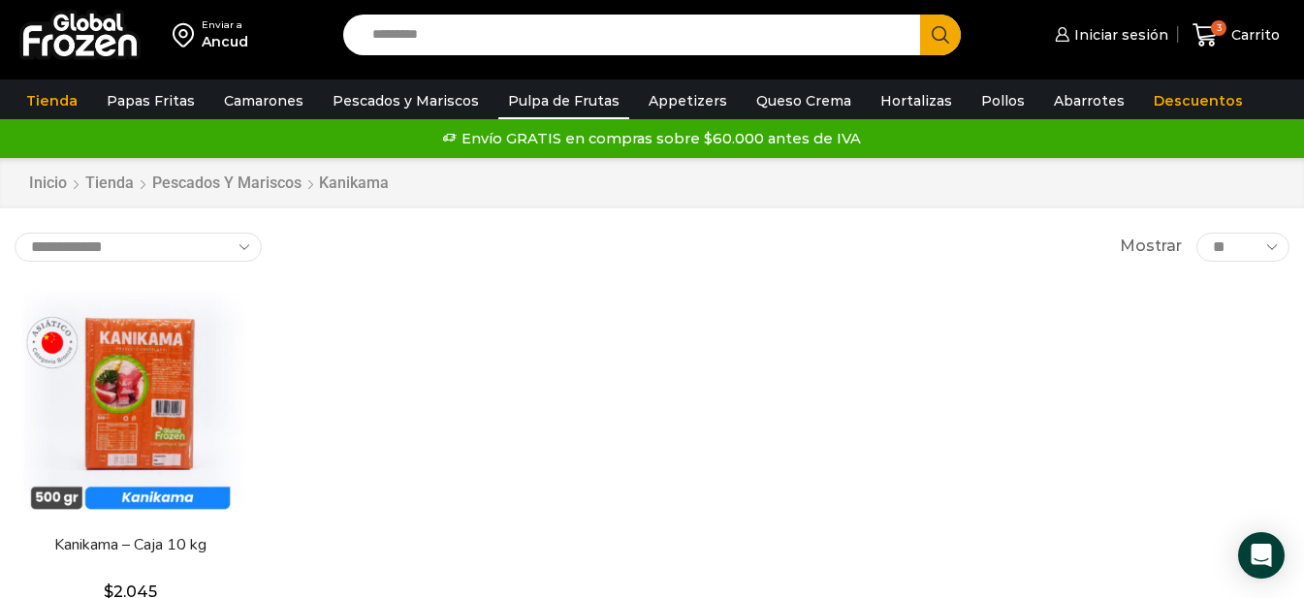
click at [522, 96] on link "Pulpa de Frutas" at bounding box center [563, 100] width 131 height 37
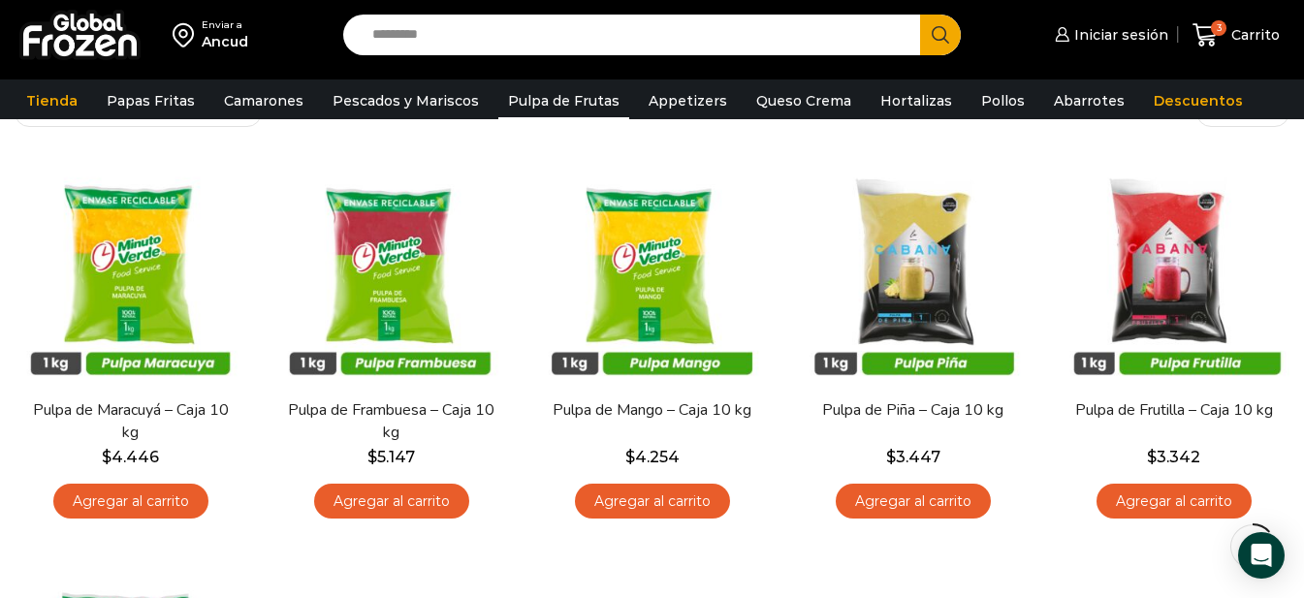
scroll to position [97, 0]
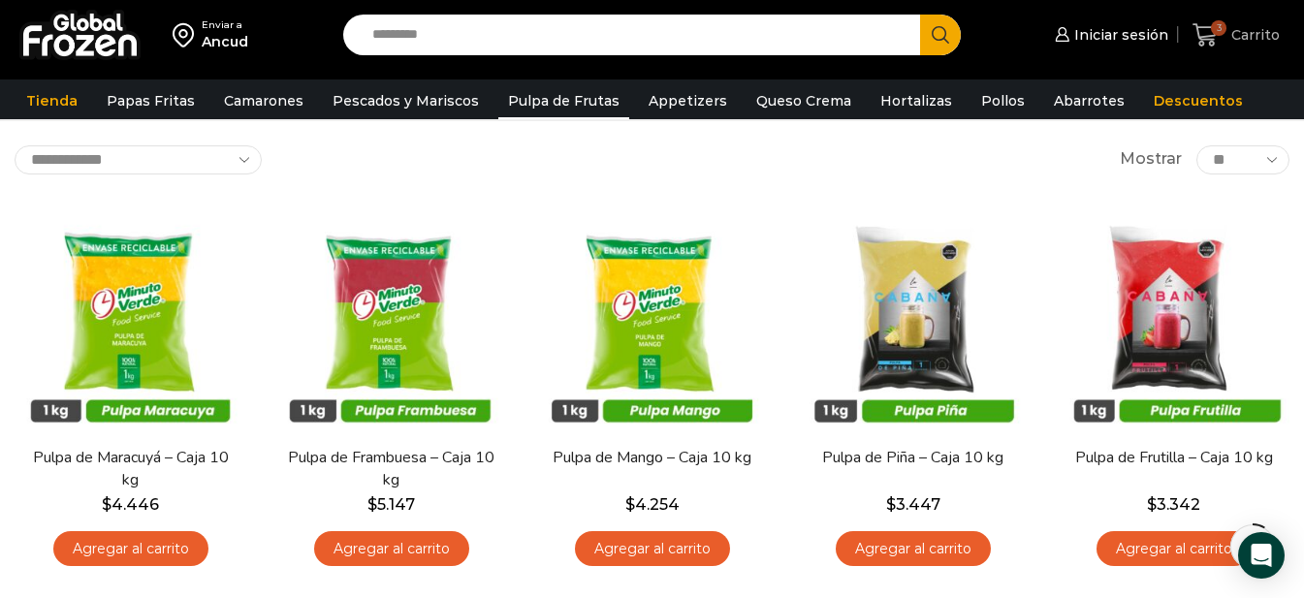
click at [1224, 27] on span "3" at bounding box center [1219, 28] width 16 height 16
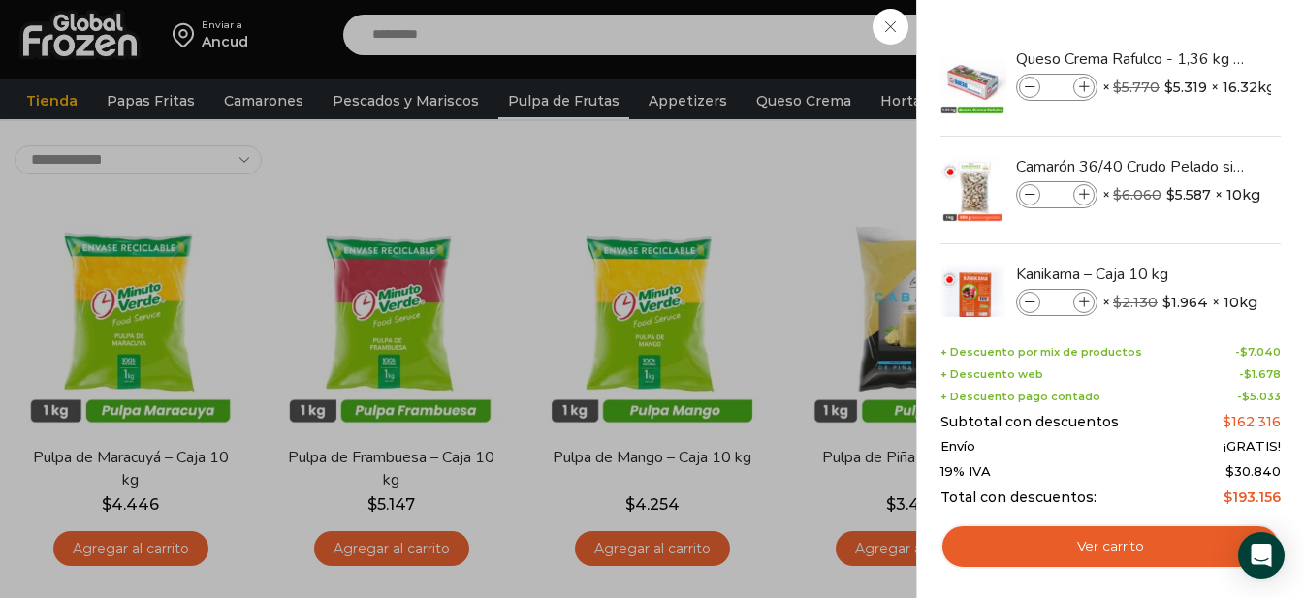
click at [1187, 26] on div "3 Carrito 3 3 Shopping Cart * $" at bounding box center [1235, 36] width 97 height 46
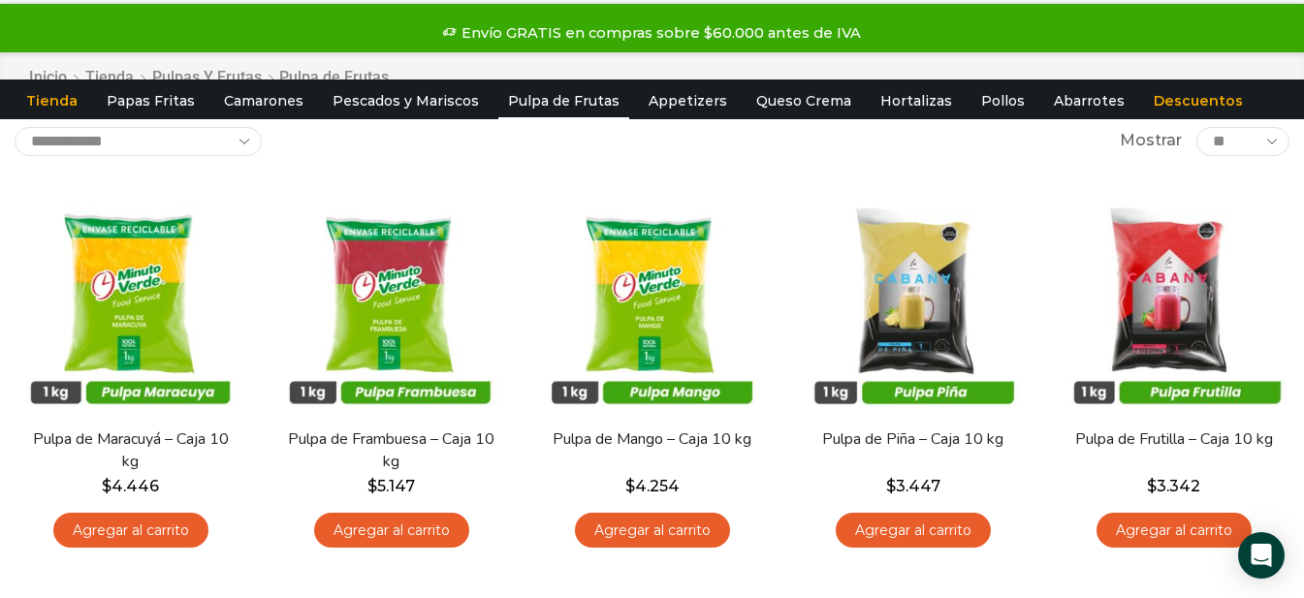
scroll to position [0, 0]
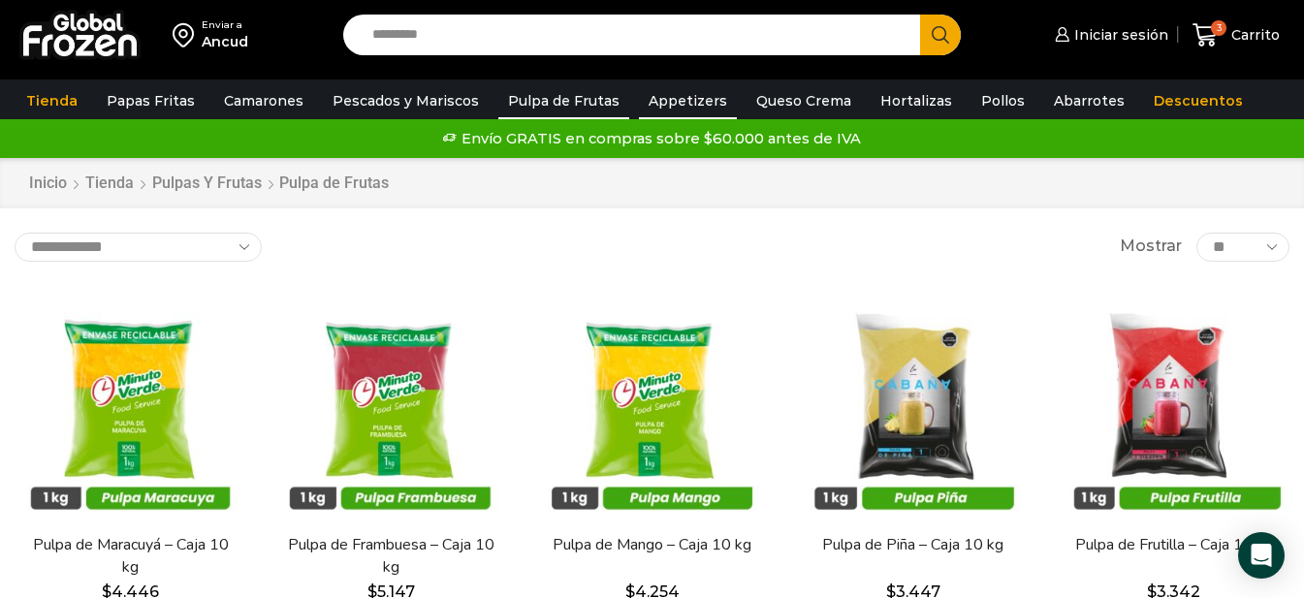
click at [660, 103] on link "Appetizers" at bounding box center [688, 100] width 98 height 37
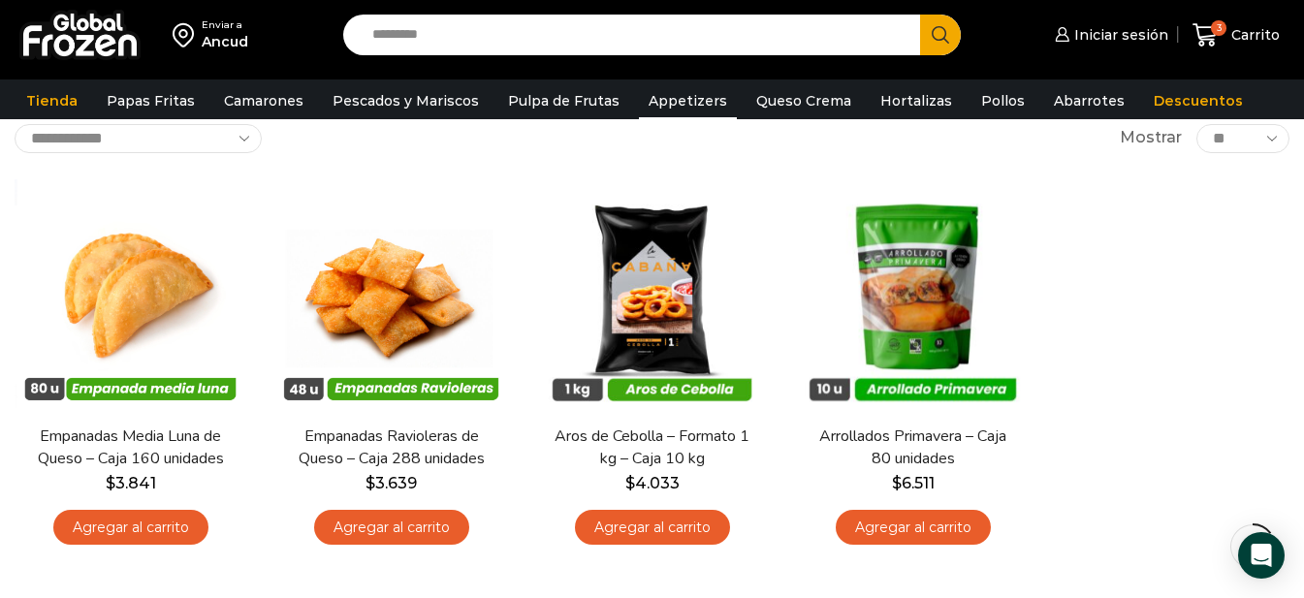
scroll to position [97, 0]
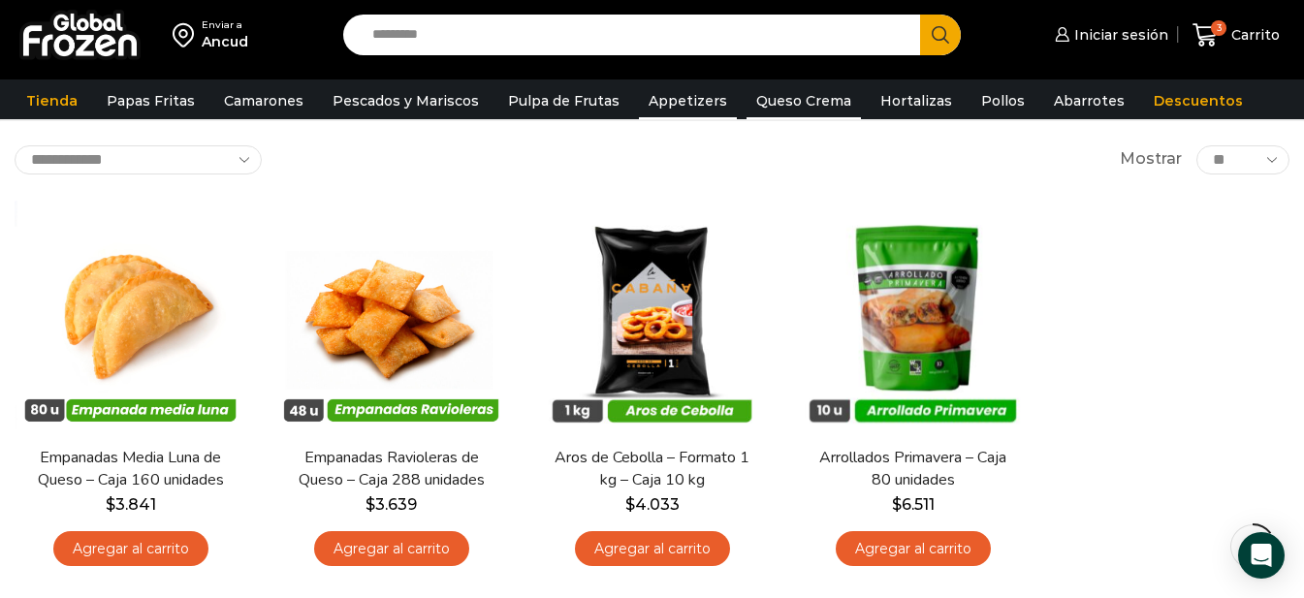
click at [805, 101] on link "Queso Crema" at bounding box center [803, 100] width 114 height 37
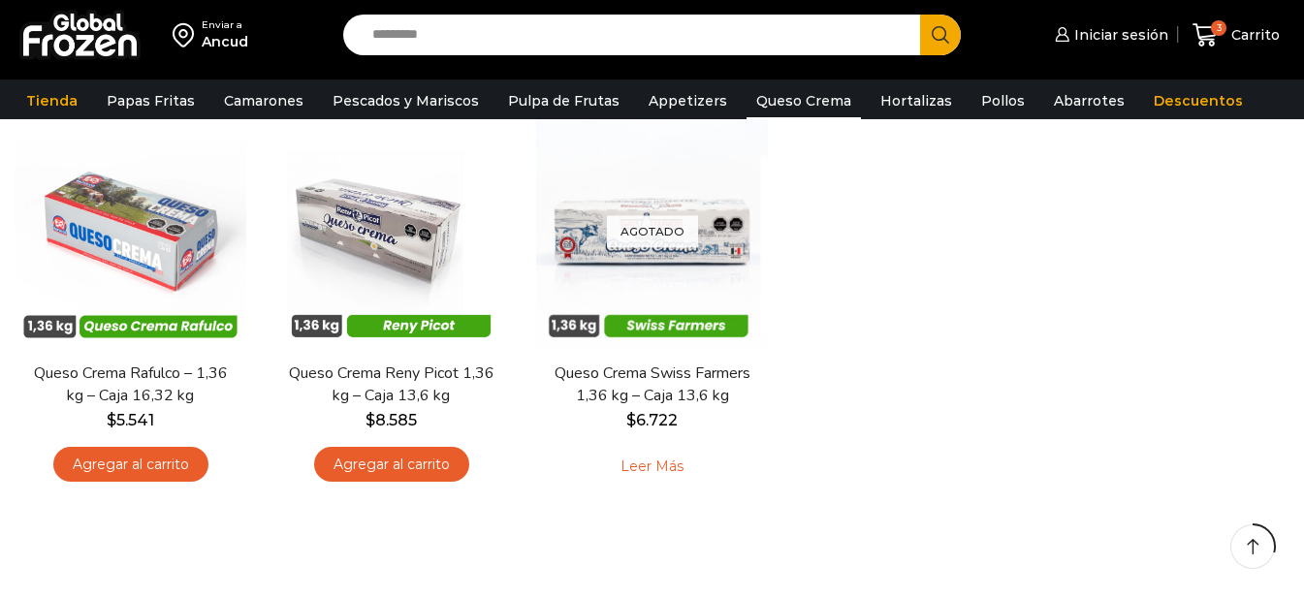
scroll to position [194, 0]
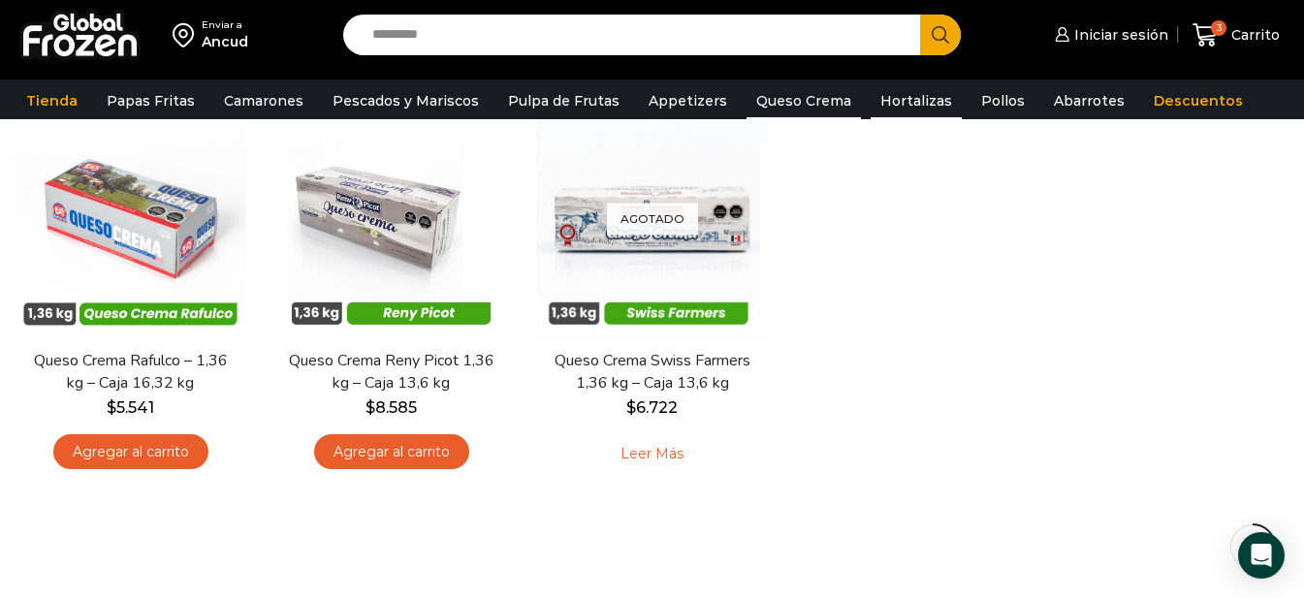
click at [907, 104] on link "Hortalizas" at bounding box center [915, 100] width 91 height 37
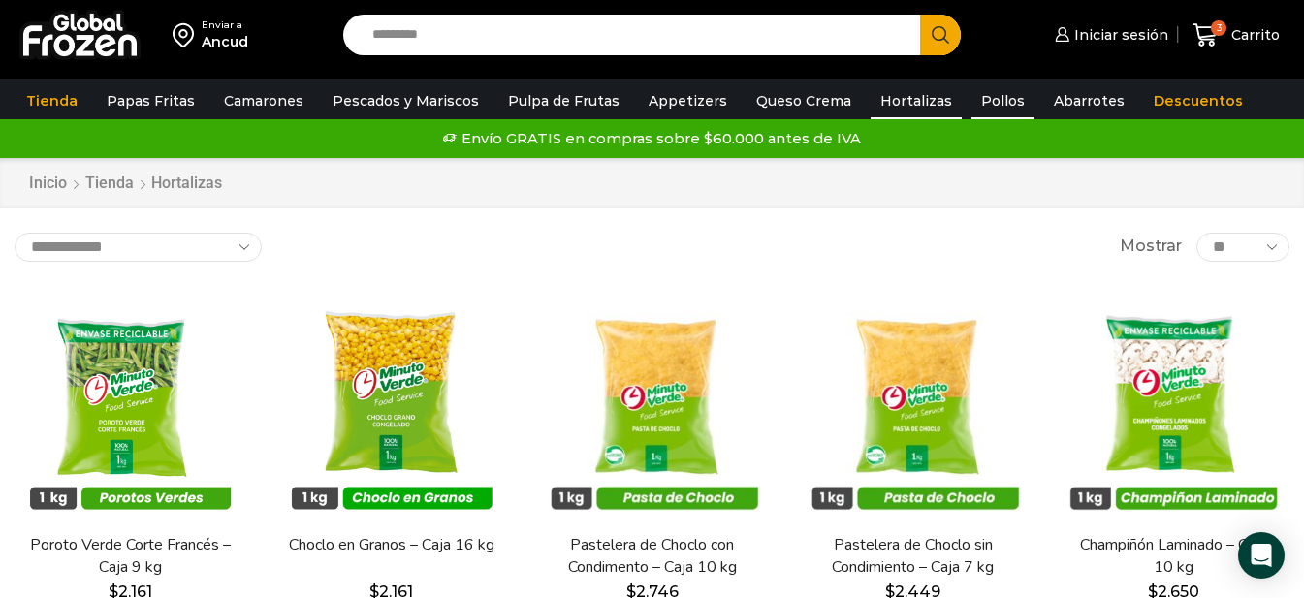
click at [990, 103] on link "Pollos" at bounding box center [1002, 100] width 63 height 37
